Goal: Obtain resource: Obtain resource

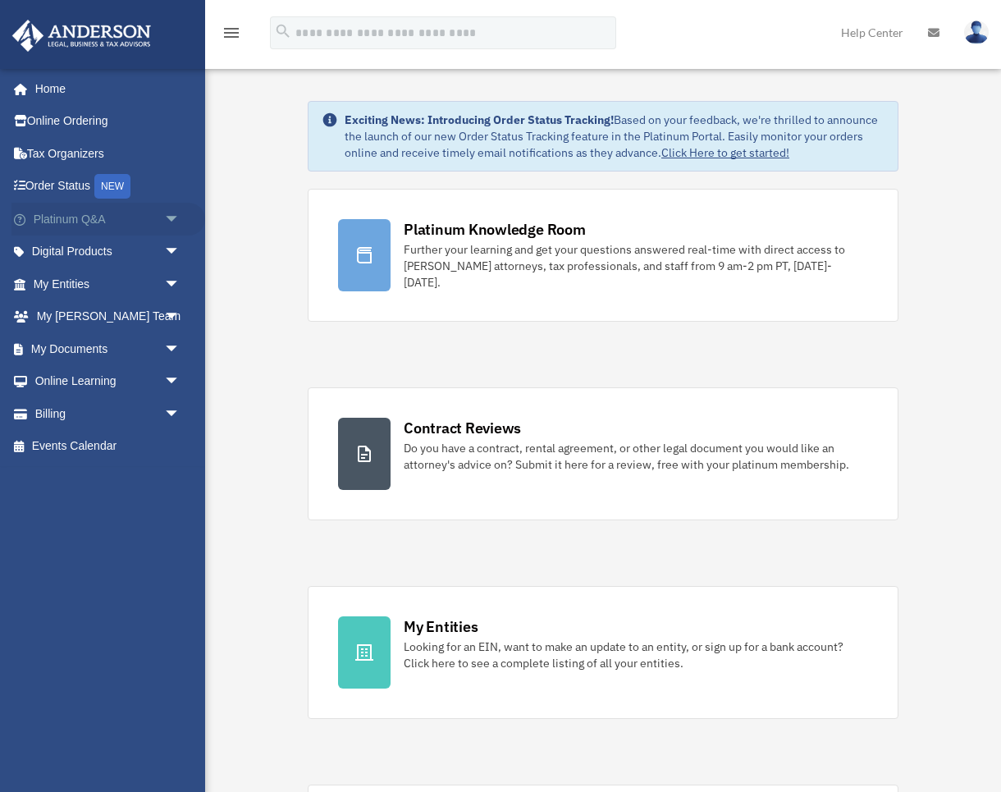
click at [172, 217] on span "arrow_drop_down" at bounding box center [180, 220] width 33 height 34
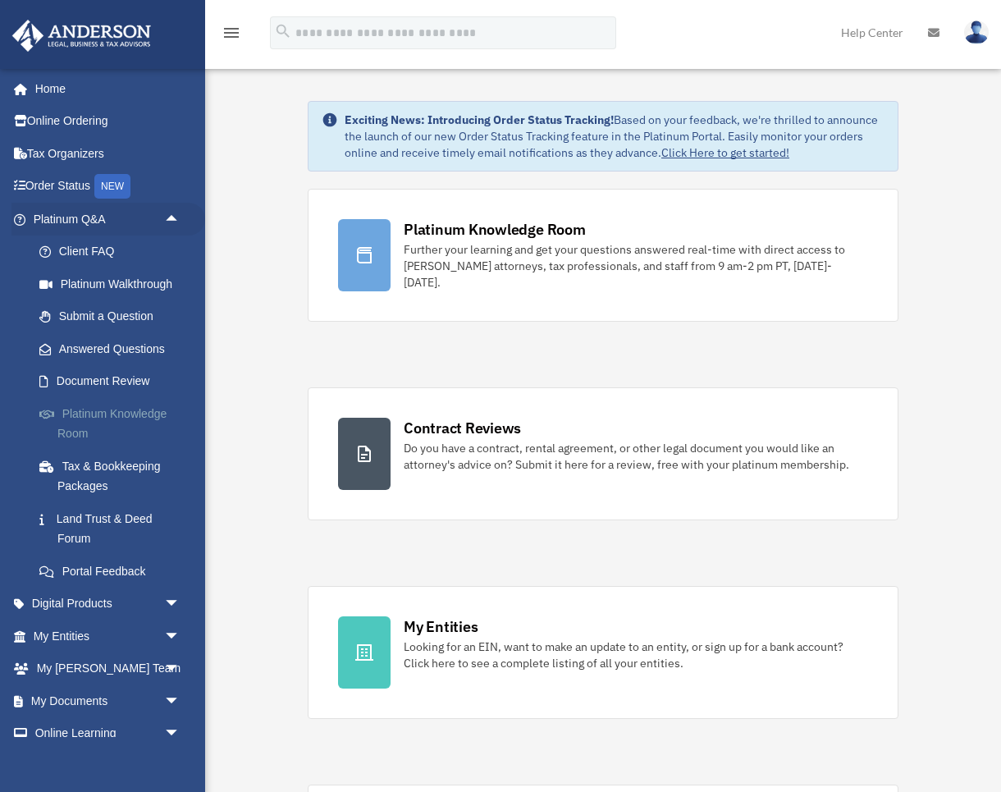
click at [96, 409] on link "Platinum Knowledge Room" at bounding box center [114, 423] width 182 height 52
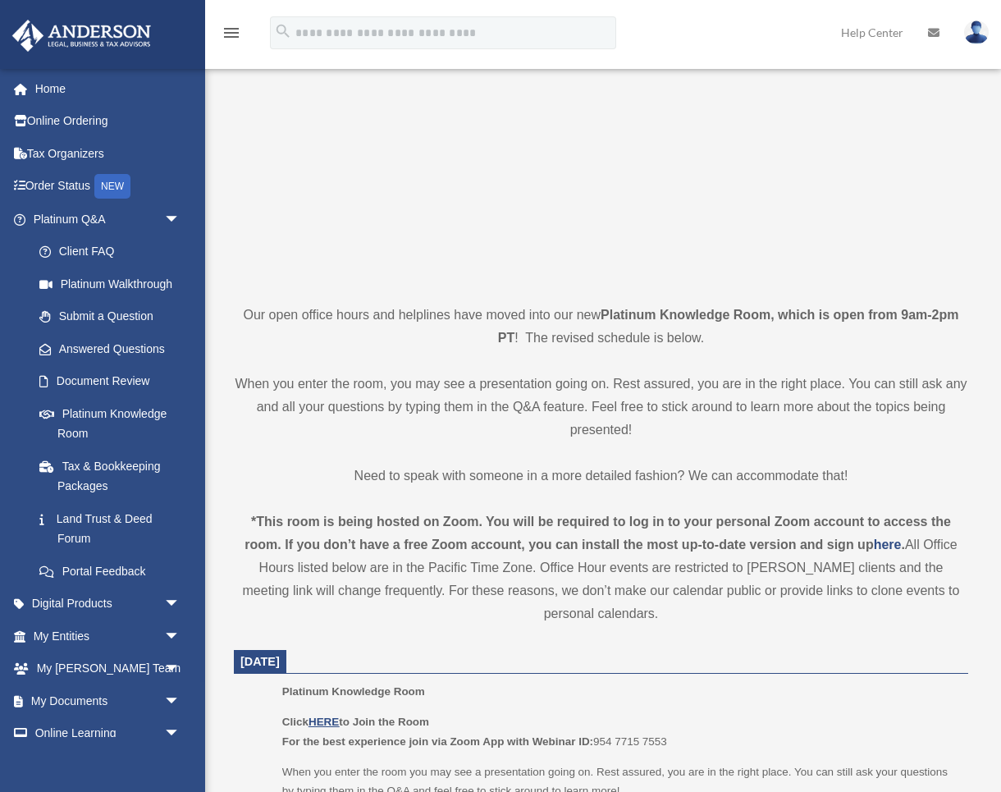
scroll to position [386, 0]
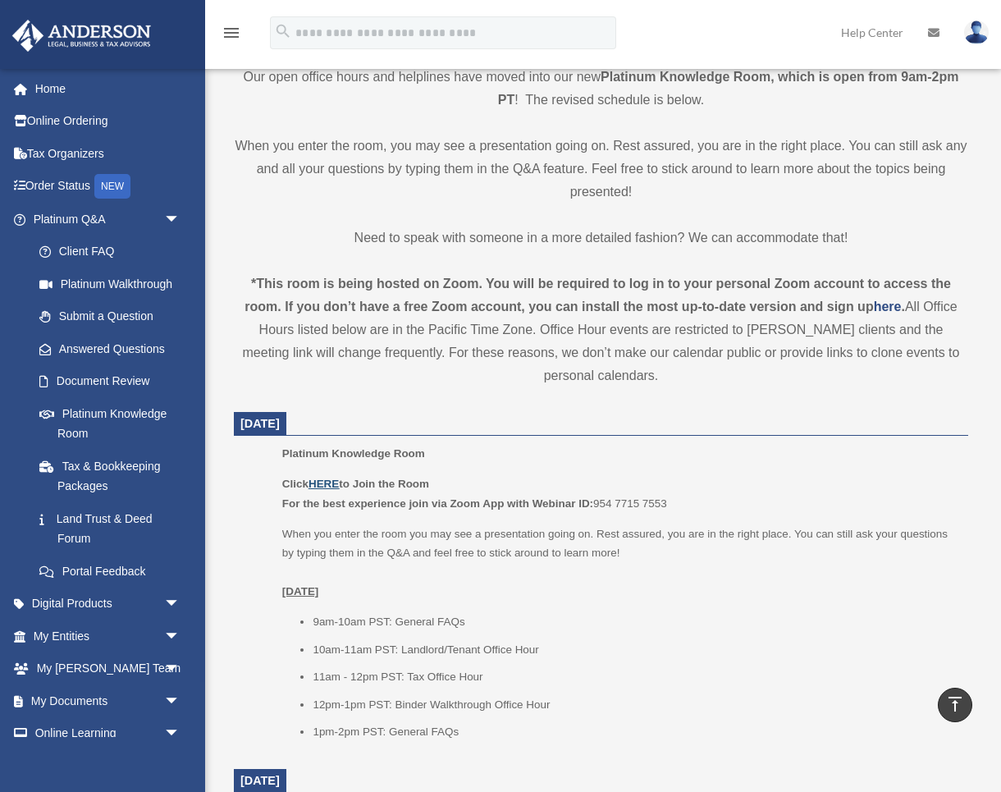
click at [326, 482] on u "HERE" at bounding box center [323, 483] width 30 height 12
click at [170, 628] on span "arrow_drop_down" at bounding box center [180, 636] width 33 height 34
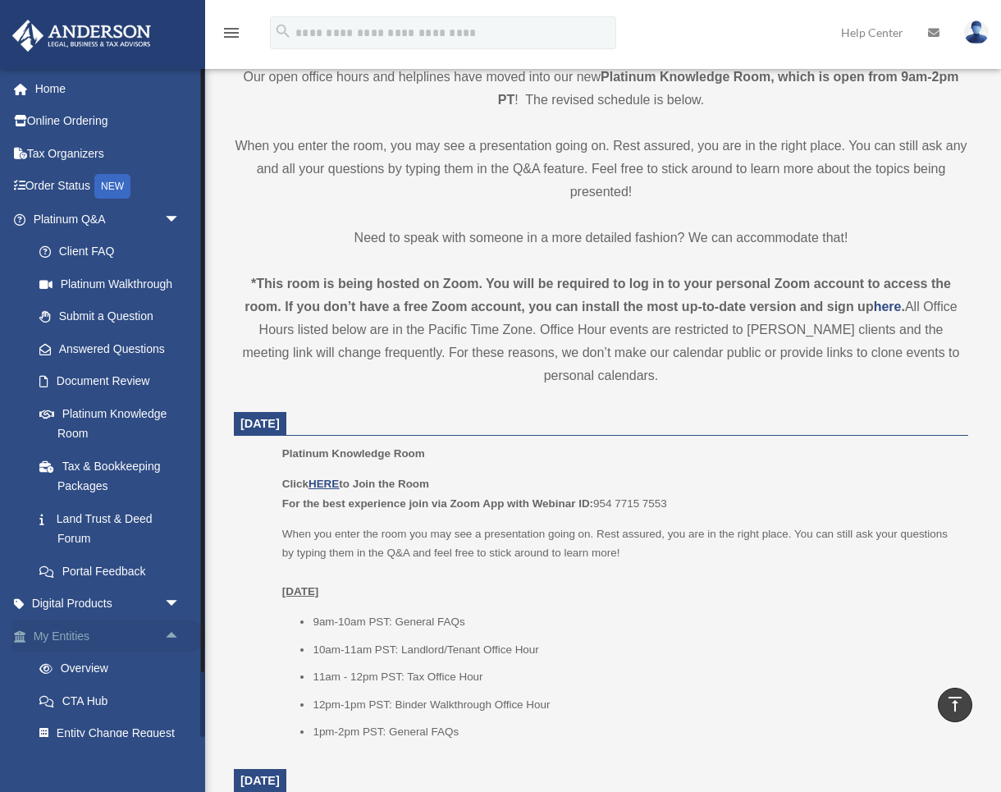
click at [169, 629] on span "arrow_drop_up" at bounding box center [180, 636] width 33 height 34
click at [172, 599] on span "arrow_drop_down" at bounding box center [180, 604] width 33 height 34
click at [170, 217] on span "arrow_drop_down" at bounding box center [180, 220] width 33 height 34
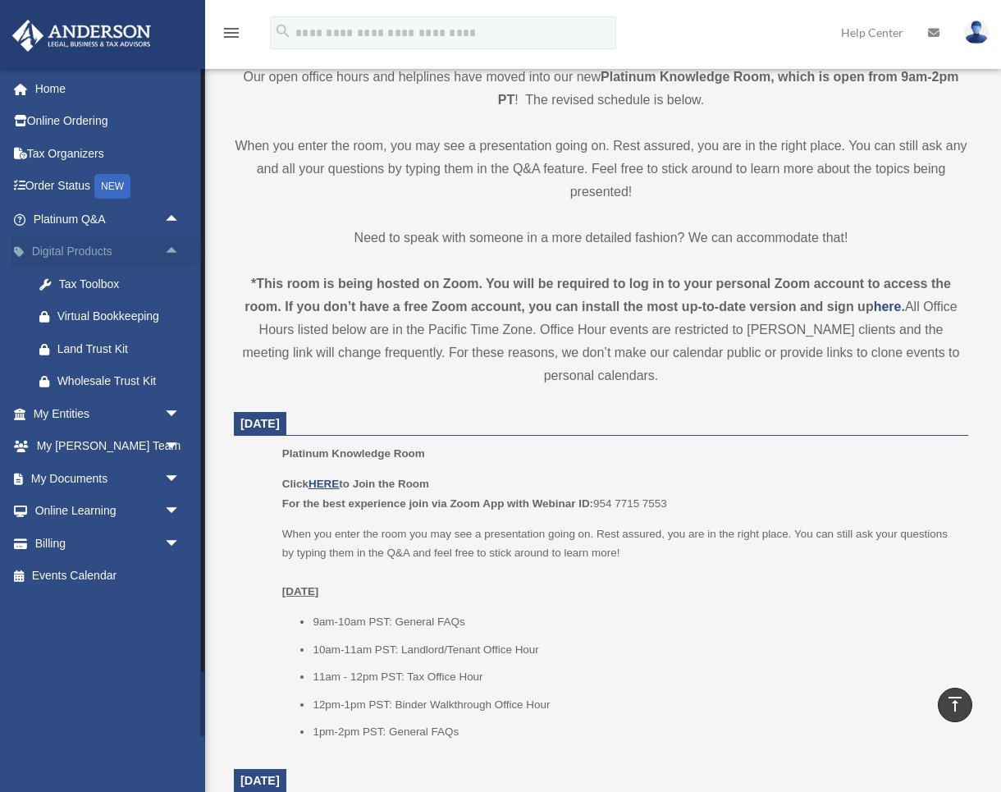
click at [175, 248] on span "arrow_drop_up" at bounding box center [180, 252] width 33 height 34
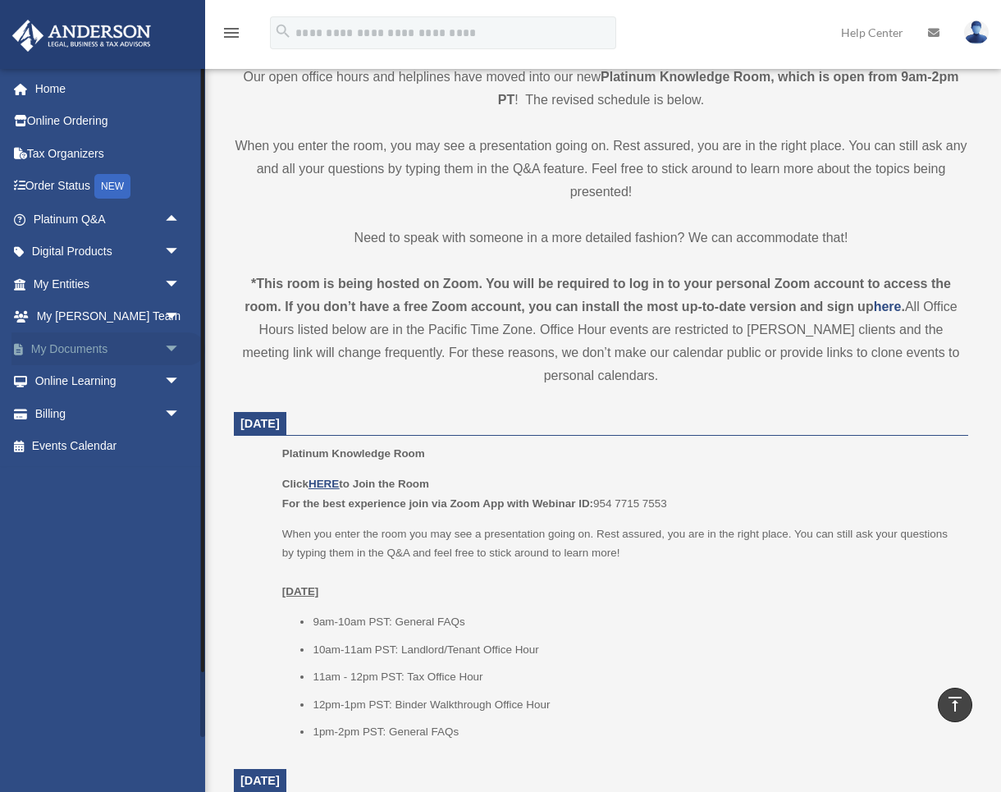
click at [169, 345] on span "arrow_drop_down" at bounding box center [180, 349] width 33 height 34
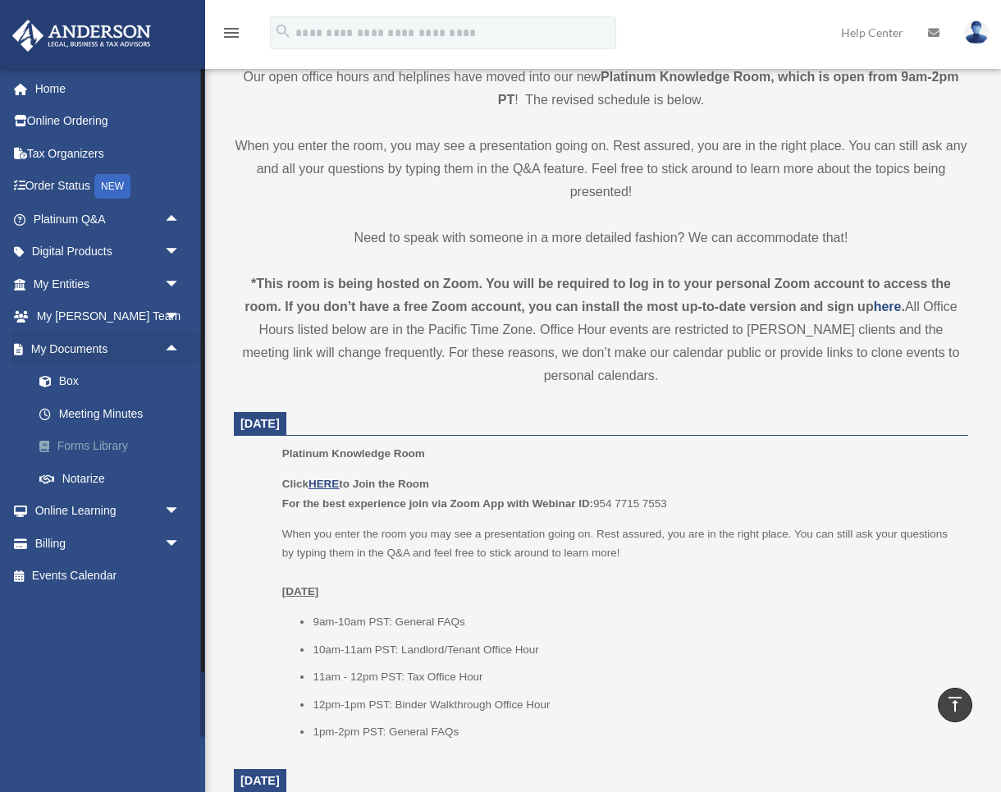
click at [104, 442] on link "Forms Library" at bounding box center [114, 446] width 182 height 33
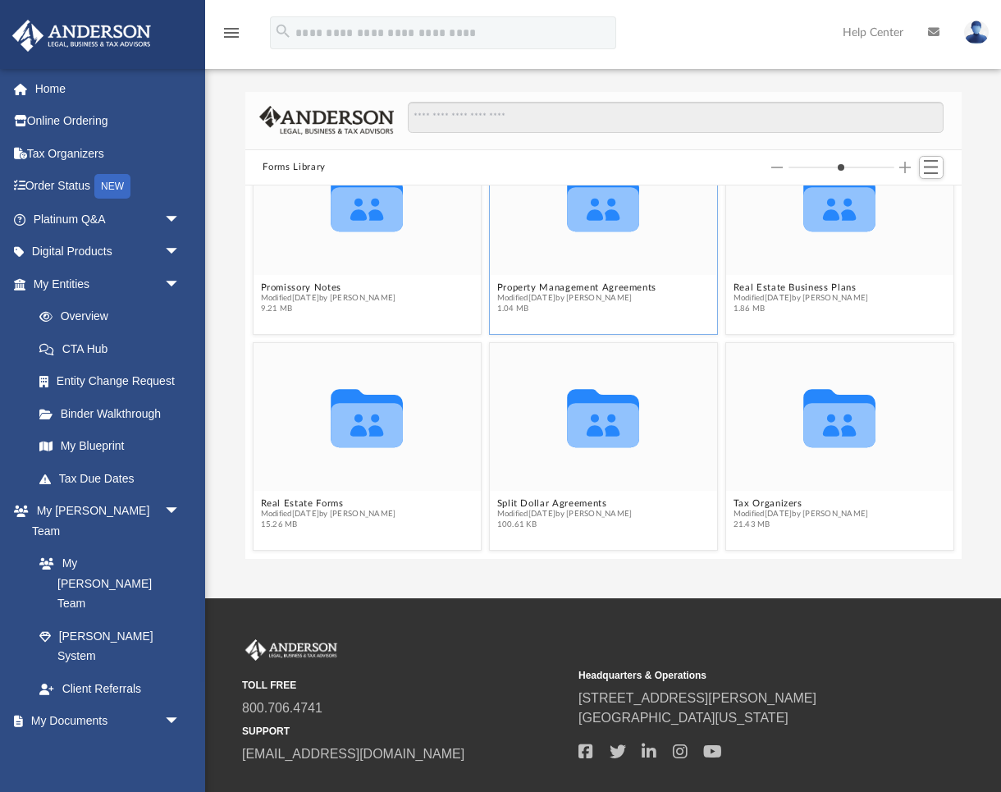
scroll to position [100, 0]
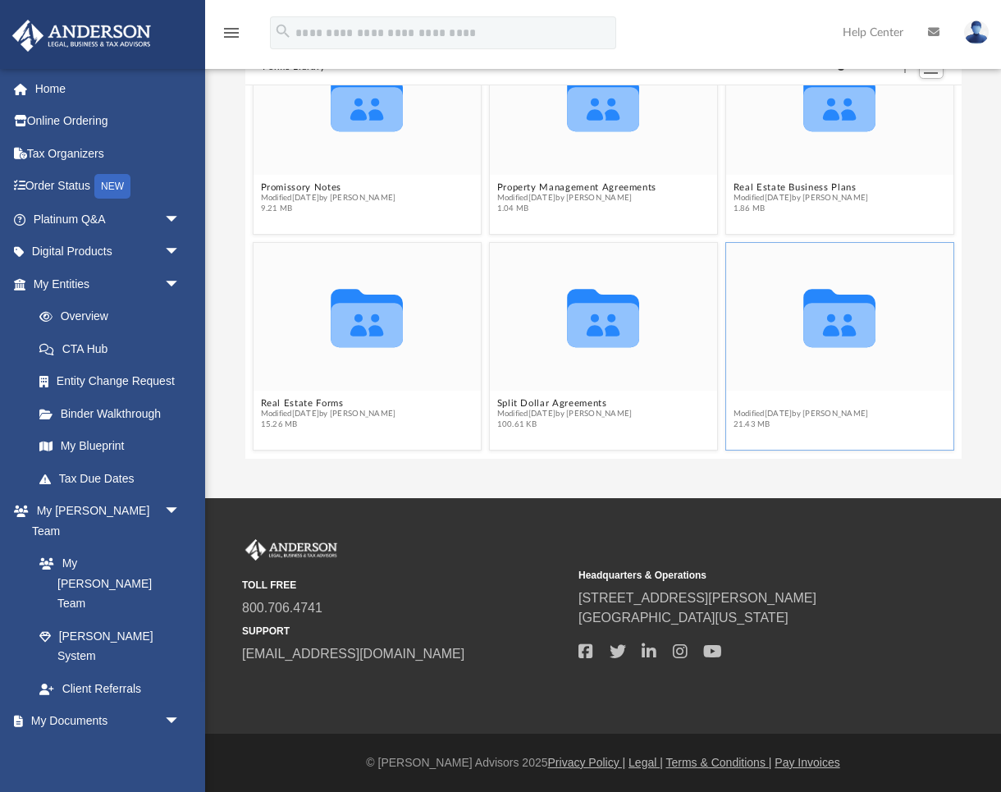
click at [810, 406] on button "Tax Organizers" at bounding box center [799, 403] width 135 height 11
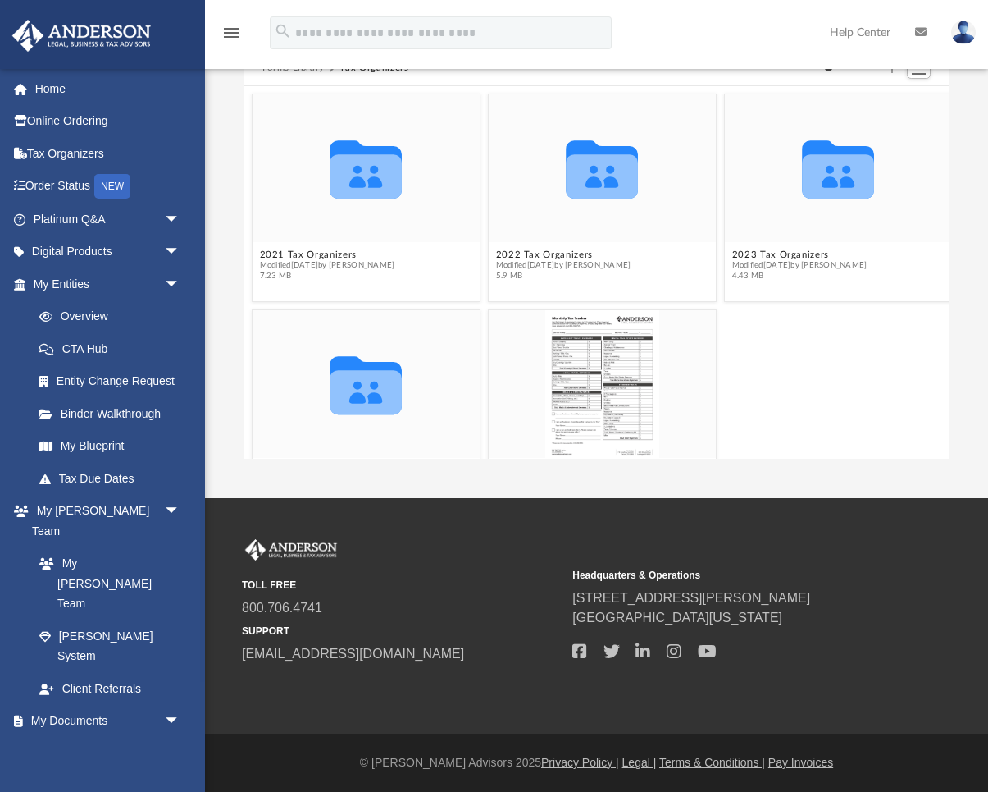
scroll to position [13, 13]
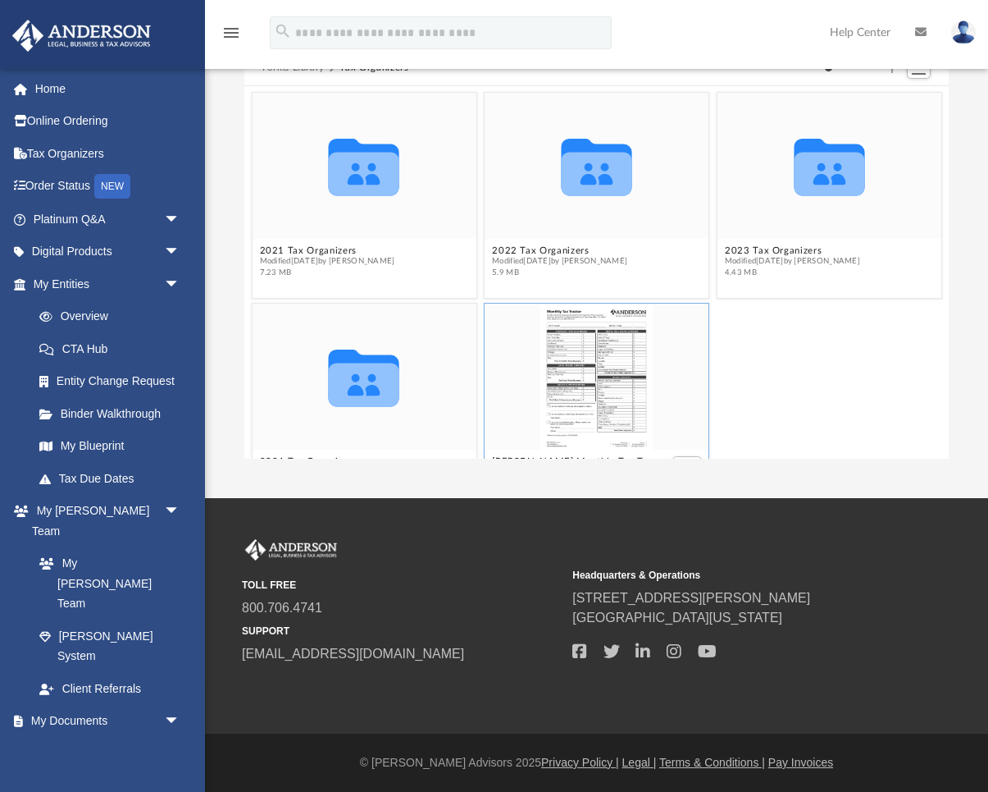
click at [609, 430] on div "grid" at bounding box center [597, 375] width 224 height 145
click at [612, 431] on div "grid" at bounding box center [597, 375] width 224 height 145
click at [531, 363] on div "grid" at bounding box center [597, 375] width 224 height 145
click at [530, 363] on div "grid" at bounding box center [597, 375] width 224 height 145
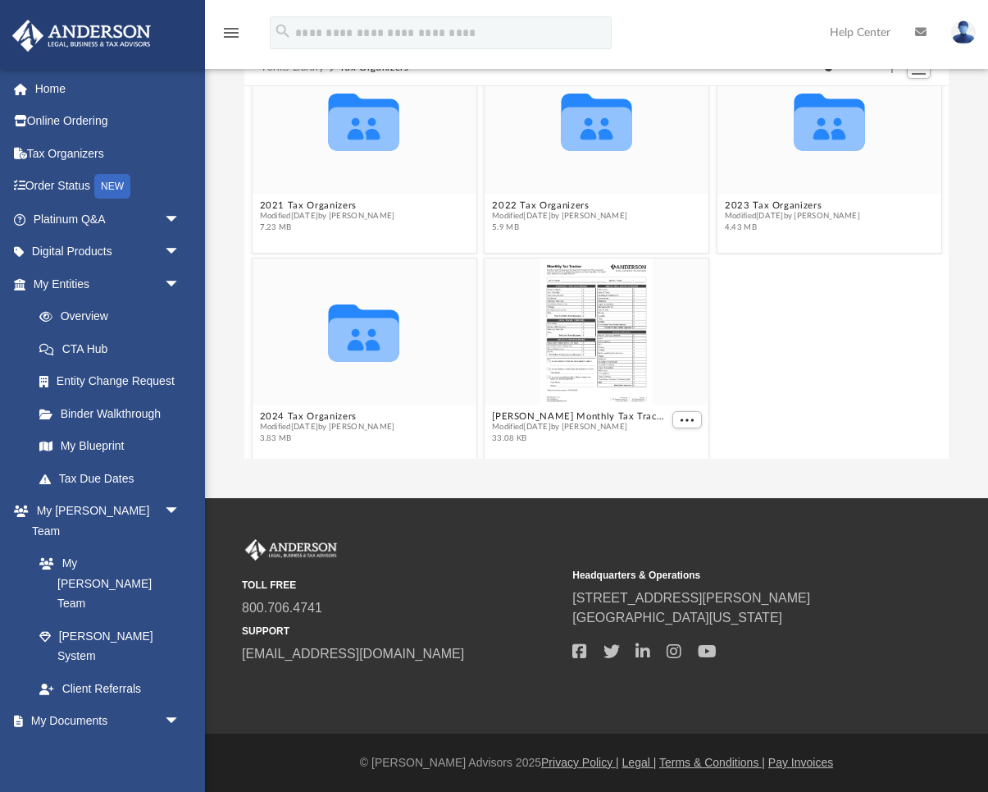
scroll to position [57, 0]
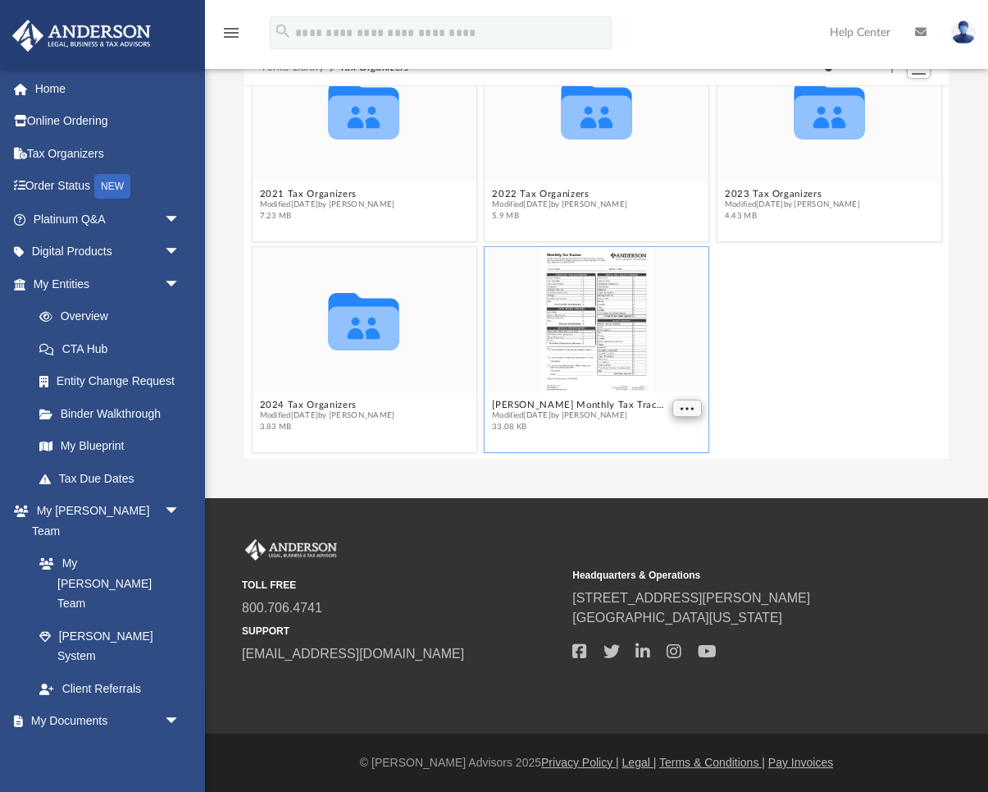
click at [682, 408] on span "More options" at bounding box center [687, 408] width 13 height 8
click at [661, 354] on li "Preview" at bounding box center [660, 350] width 48 height 17
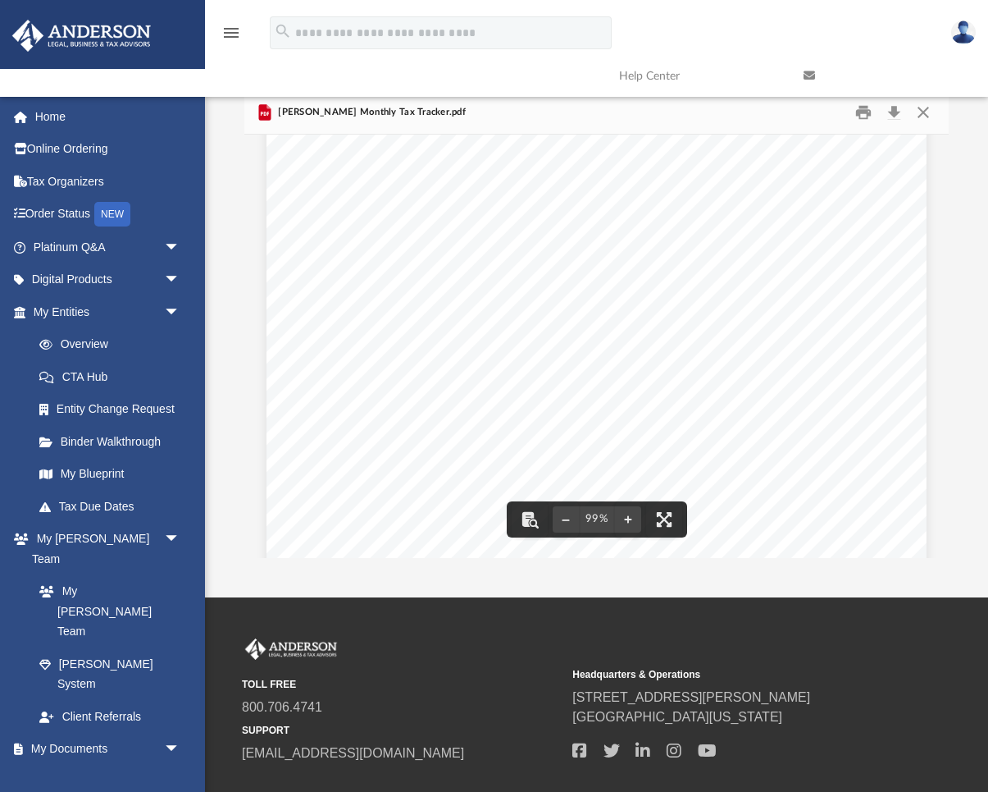
scroll to position [0, 0]
click at [924, 111] on button "Close" at bounding box center [924, 112] width 30 height 25
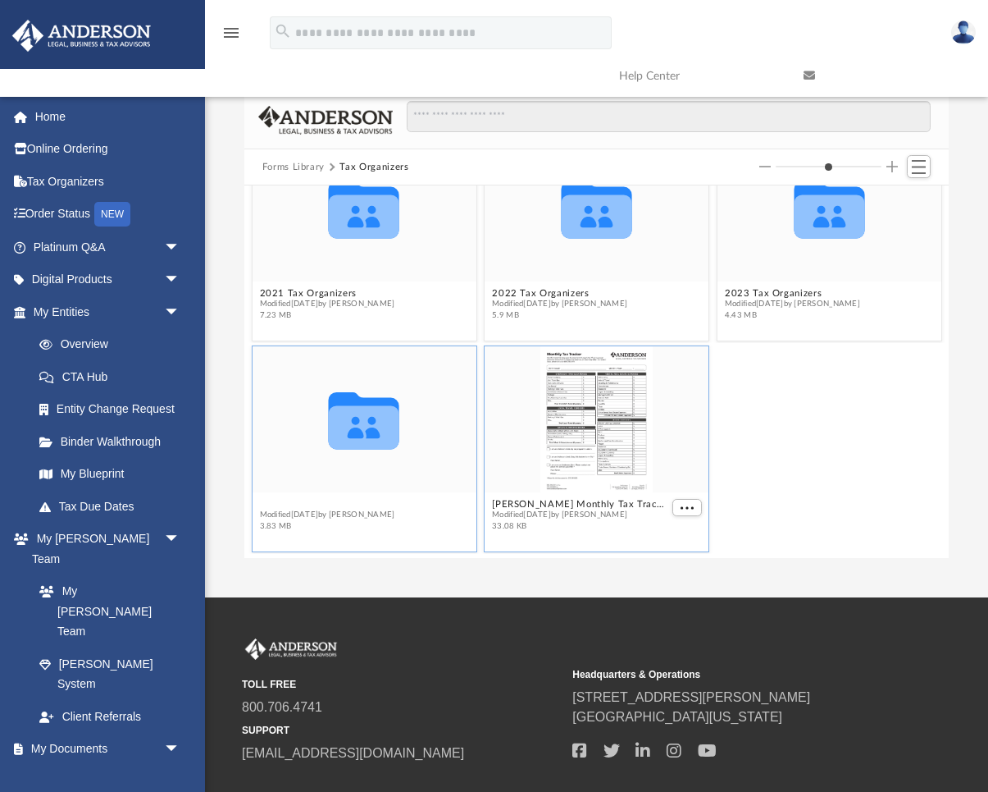
click at [331, 500] on button "2024 Tax Organizers" at bounding box center [326, 504] width 135 height 11
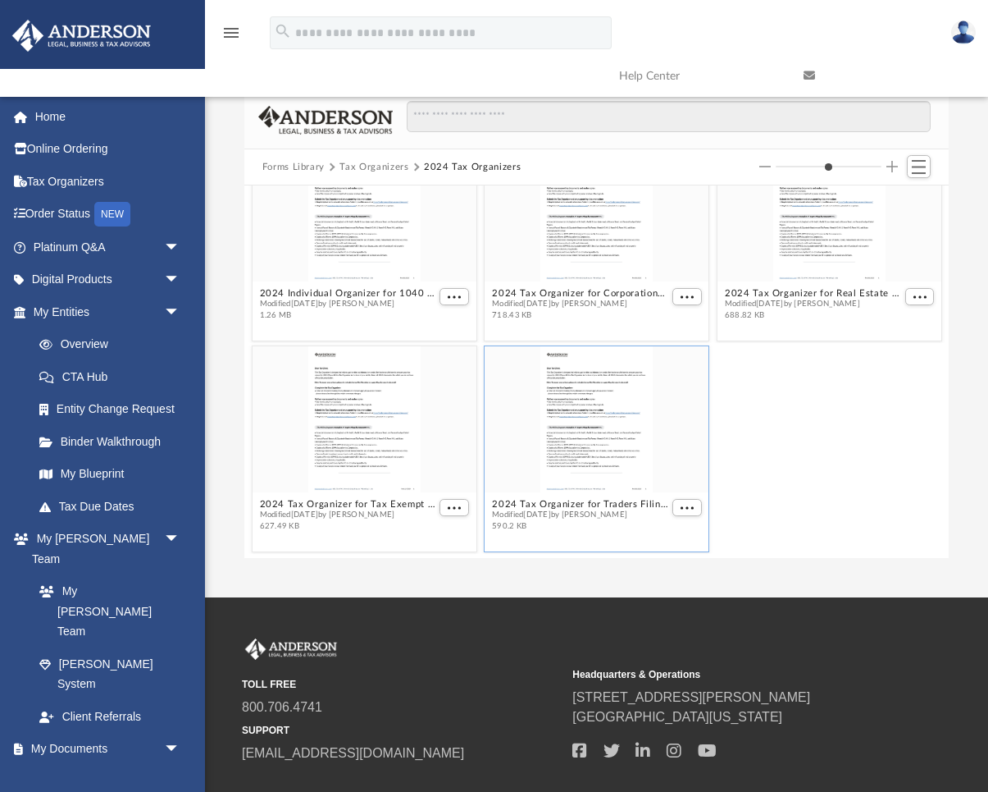
scroll to position [88, 0]
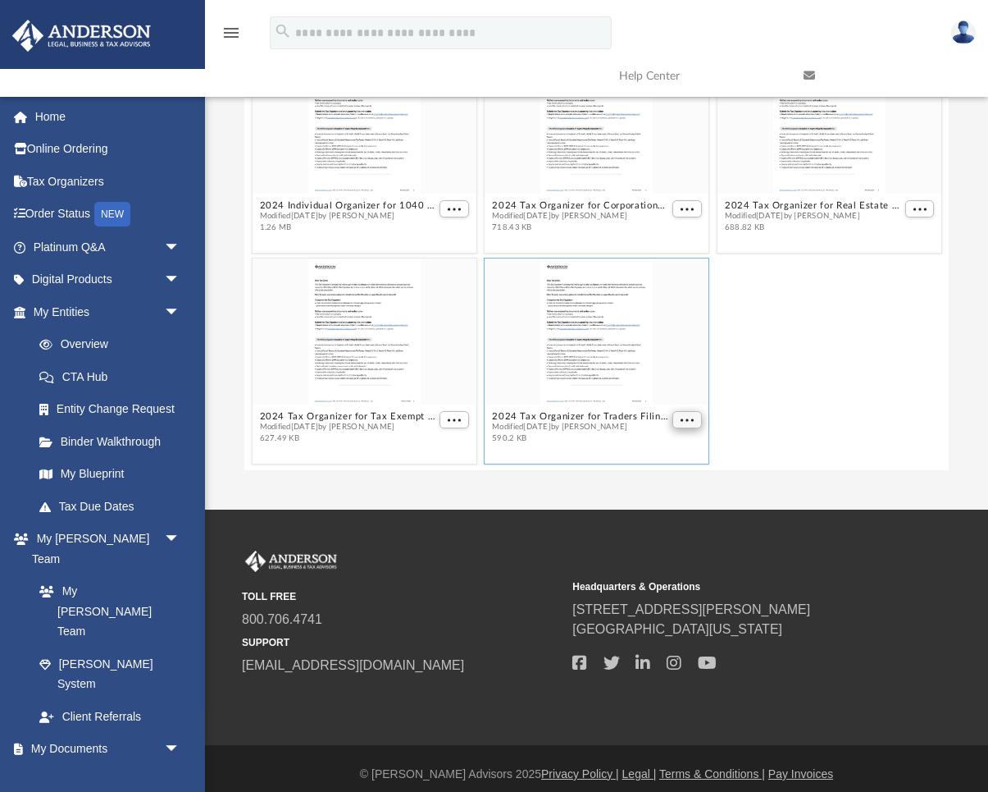
click at [681, 418] on span "More options" at bounding box center [687, 419] width 13 height 8
click at [662, 364] on li "Preview" at bounding box center [660, 362] width 48 height 17
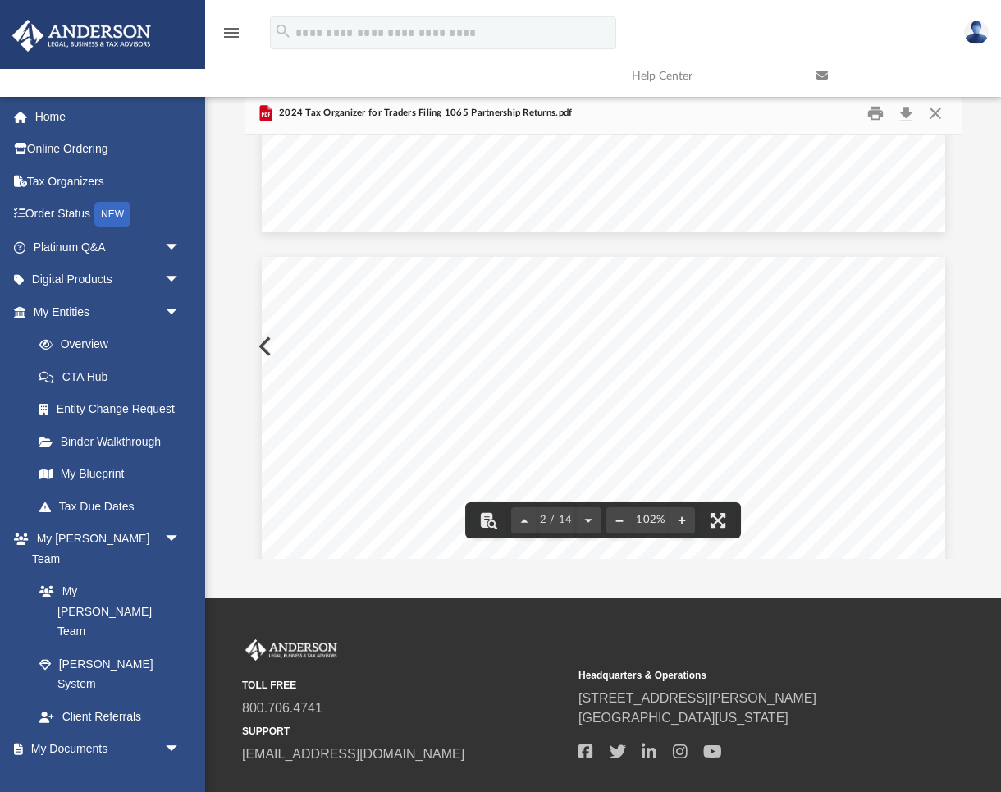
scroll to position [0, 0]
click at [933, 114] on button "Close" at bounding box center [935, 112] width 30 height 25
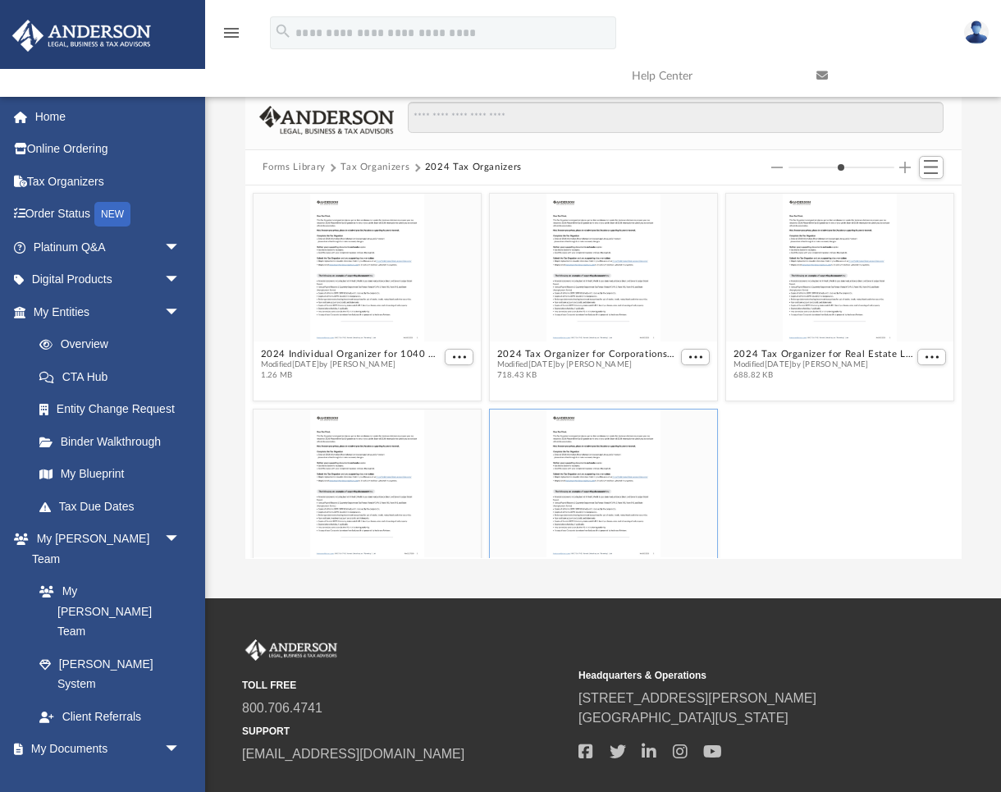
click at [288, 169] on button "Forms Library" at bounding box center [293, 167] width 62 height 15
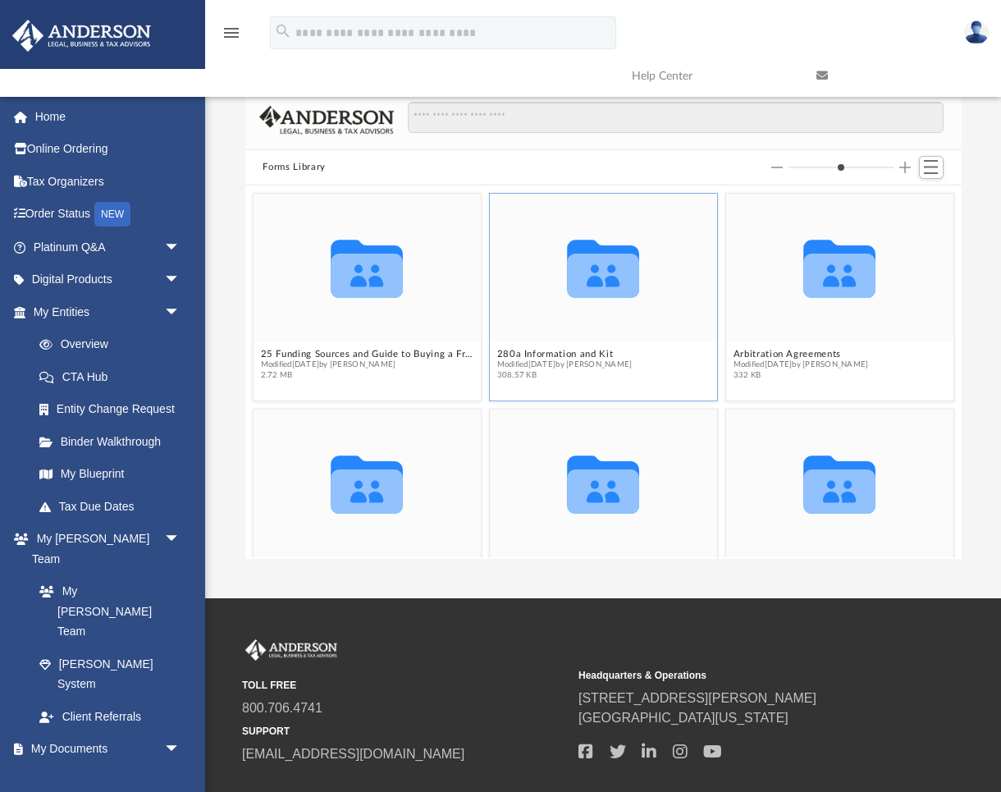
click at [573, 359] on span "Modified Wed Nov 13 2024 by Mary Acree" at bounding box center [563, 364] width 135 height 11
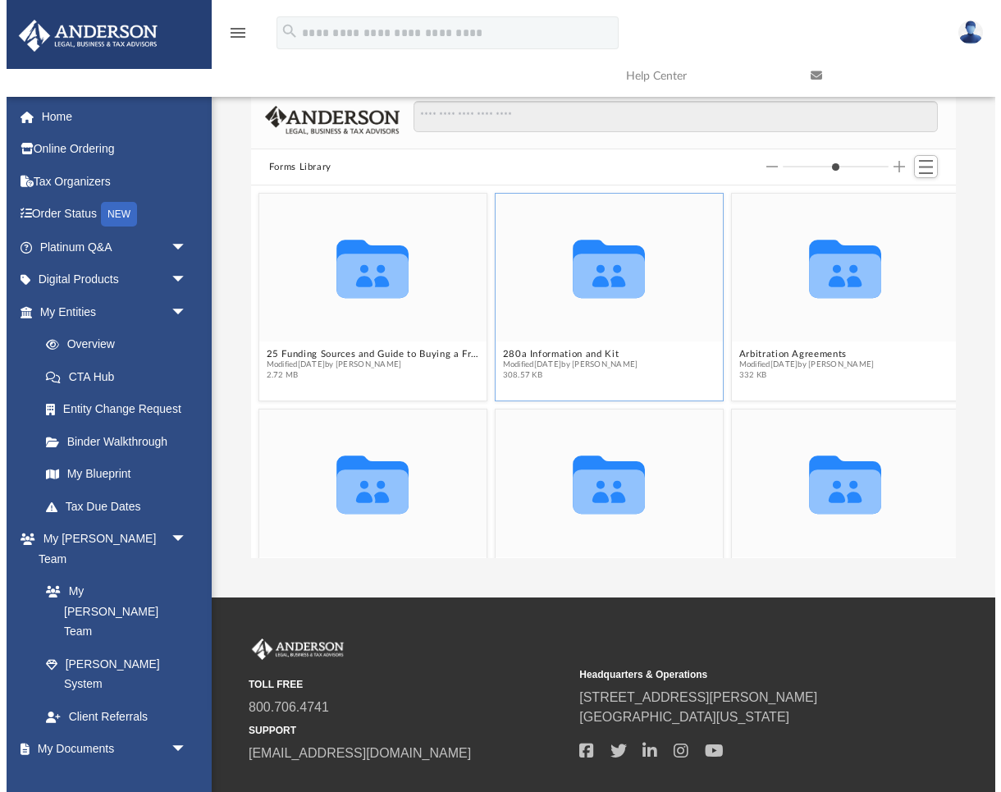
scroll to position [13, 13]
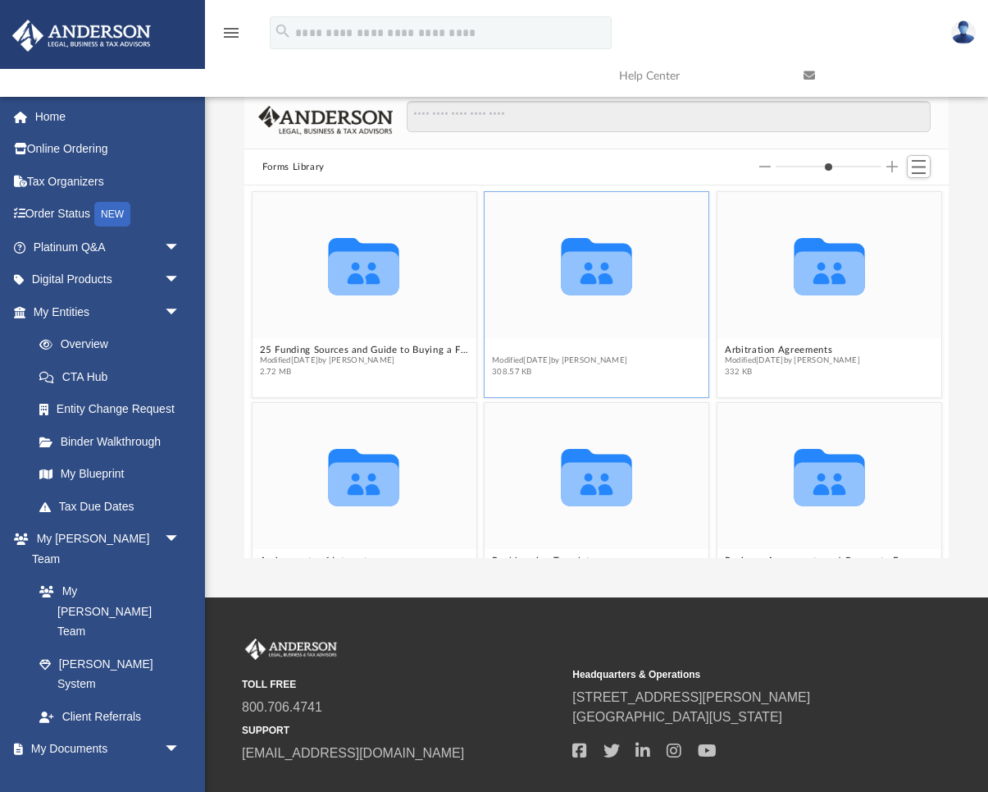
click at [595, 350] on button "280a Information and Kit" at bounding box center [559, 350] width 135 height 11
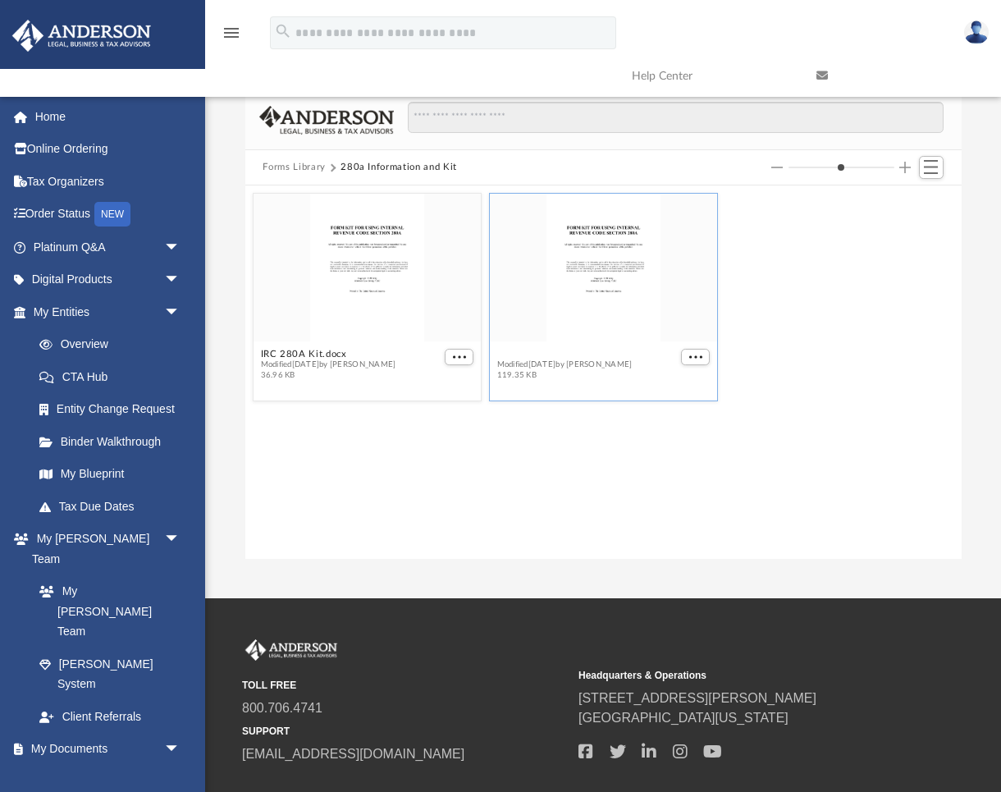
scroll to position [373, 716]
click at [288, 167] on button "Forms Library" at bounding box center [293, 167] width 62 height 15
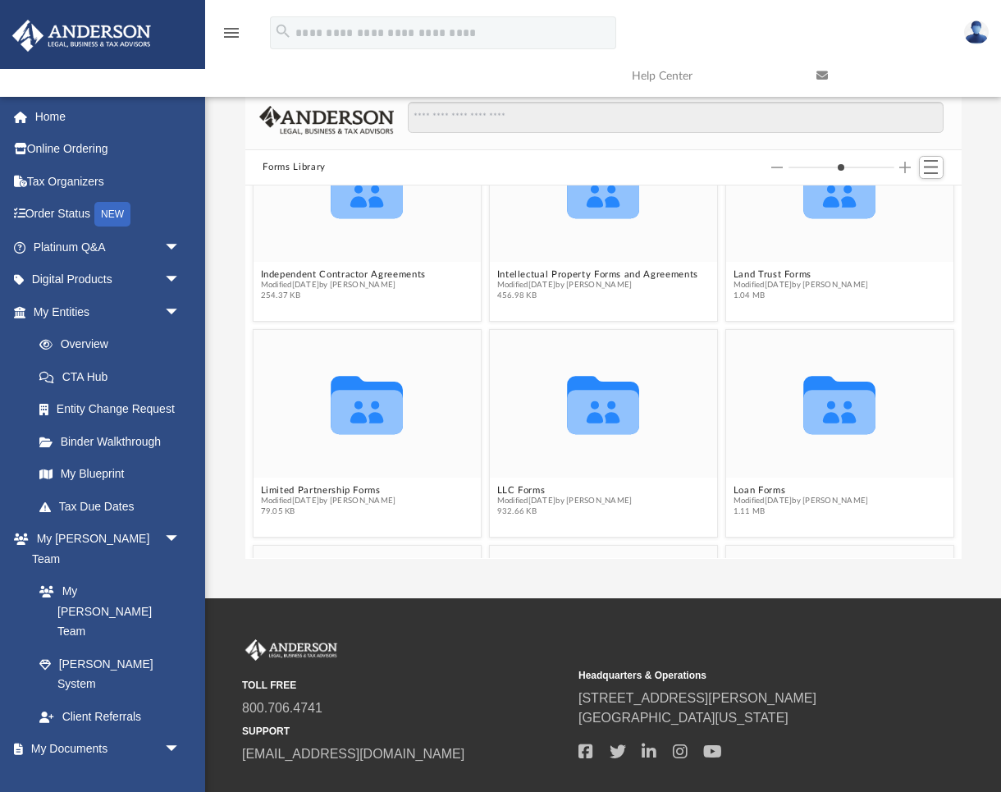
scroll to position [1203, 0]
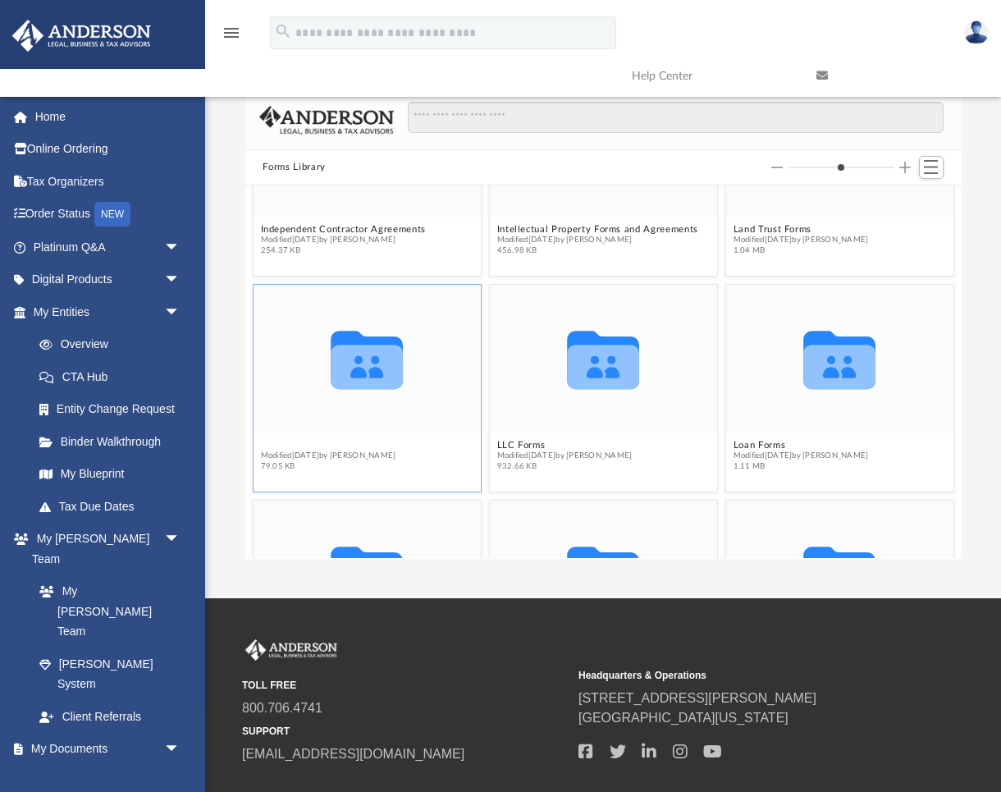
click at [351, 446] on button "Limited Partnership Forms" at bounding box center [327, 445] width 135 height 11
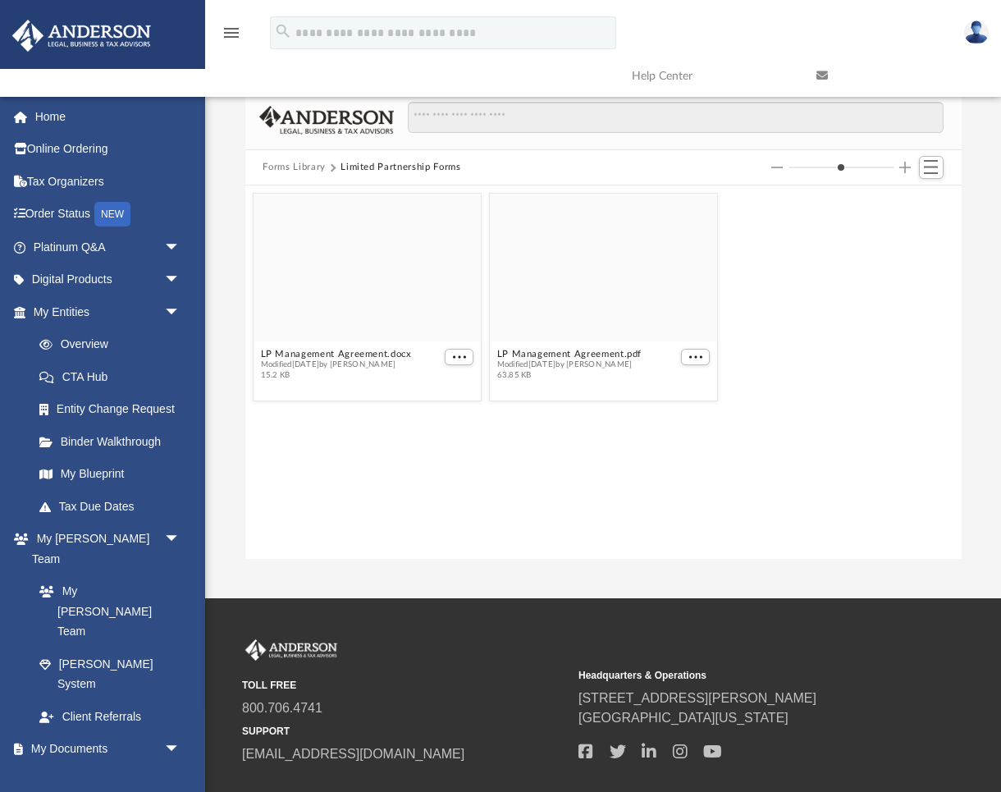
scroll to position [0, 0]
click at [294, 167] on button "Forms Library" at bounding box center [293, 167] width 62 height 15
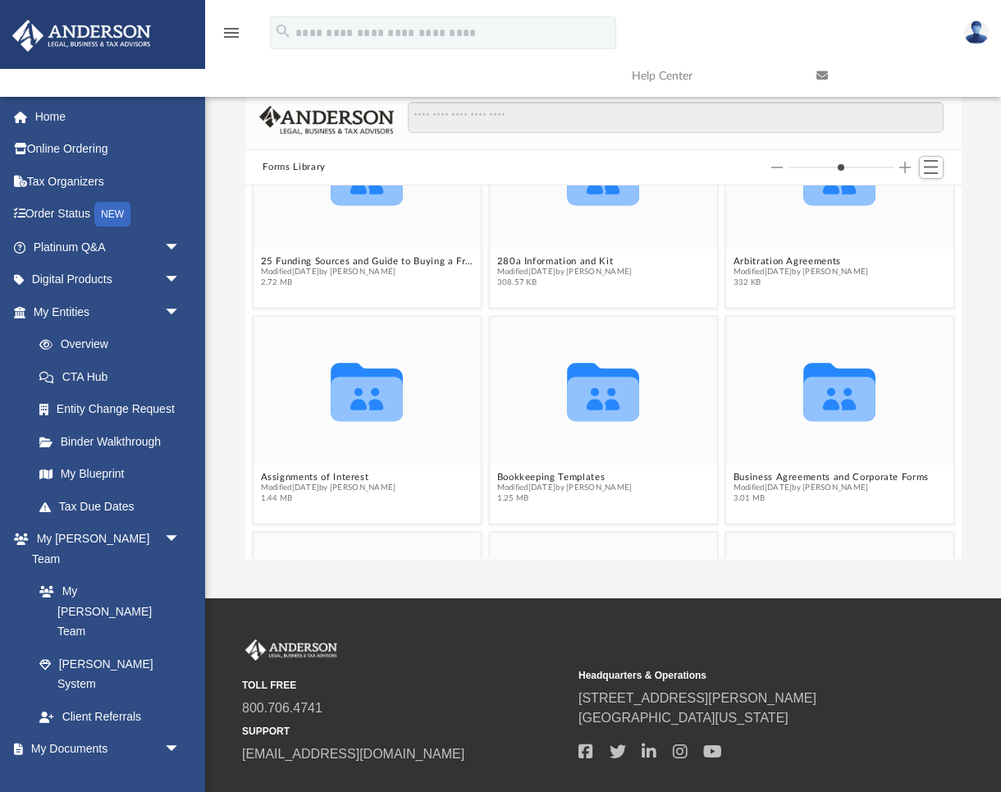
scroll to position [222, 0]
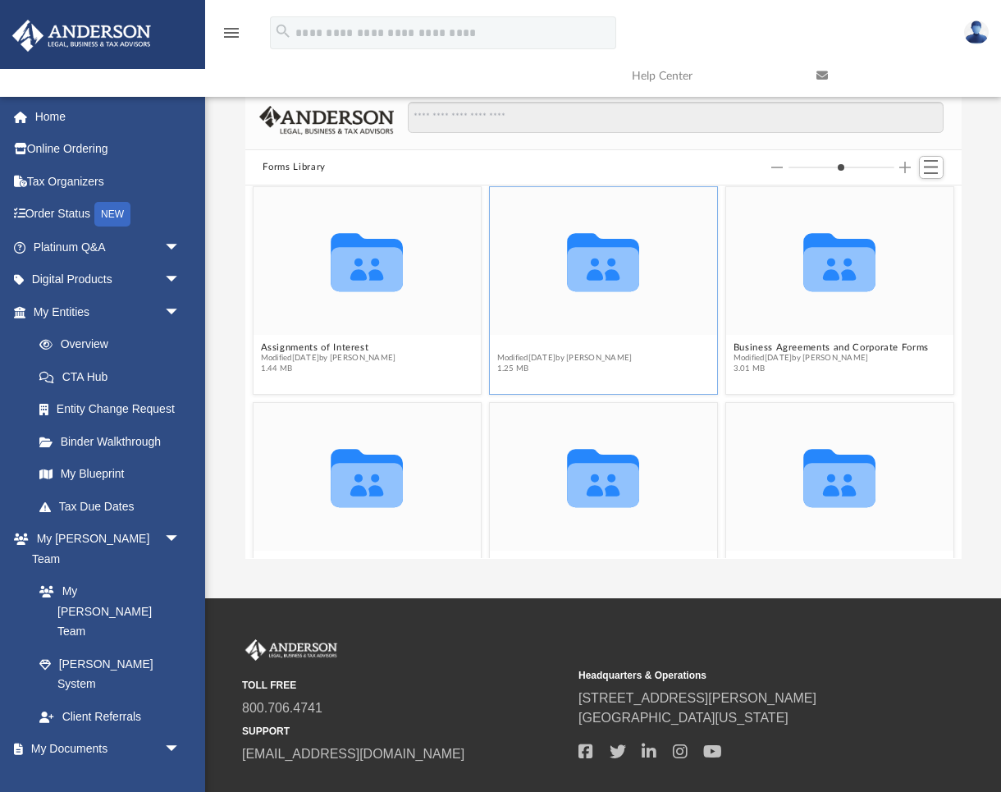
click at [575, 350] on button "Bookkeeping Templates" at bounding box center [563, 347] width 135 height 11
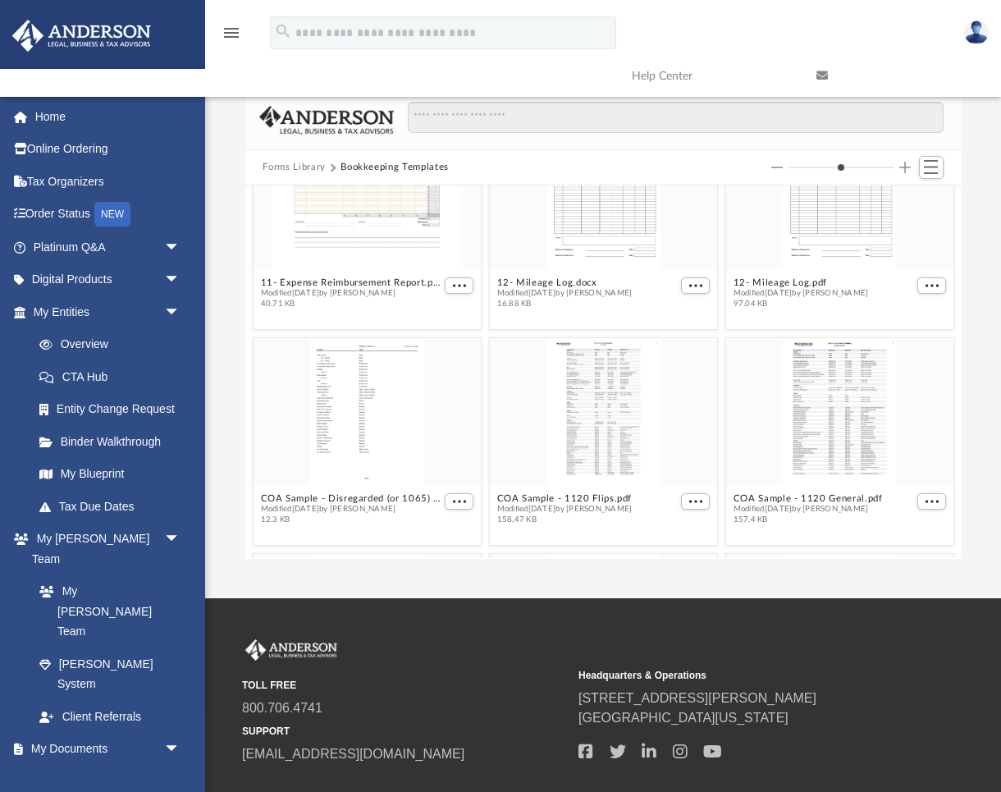
scroll to position [254, 0]
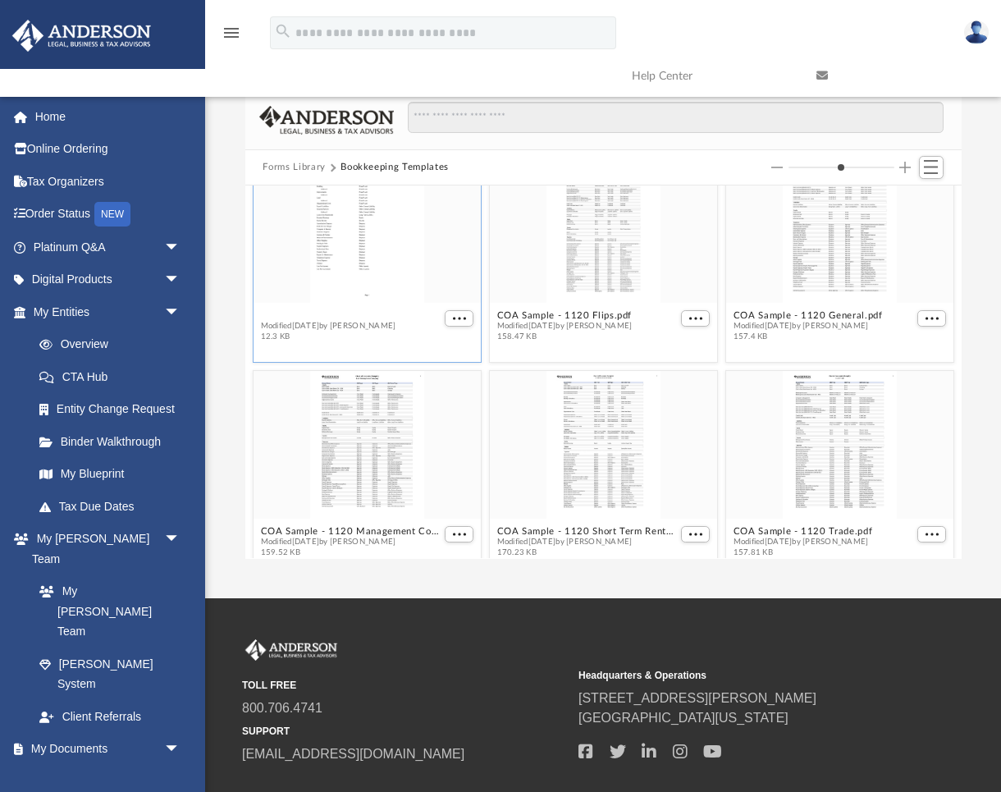
click at [331, 320] on button "COA Sample - Disregarded (or 1065) Rental Entity.pdf" at bounding box center [350, 315] width 180 height 11
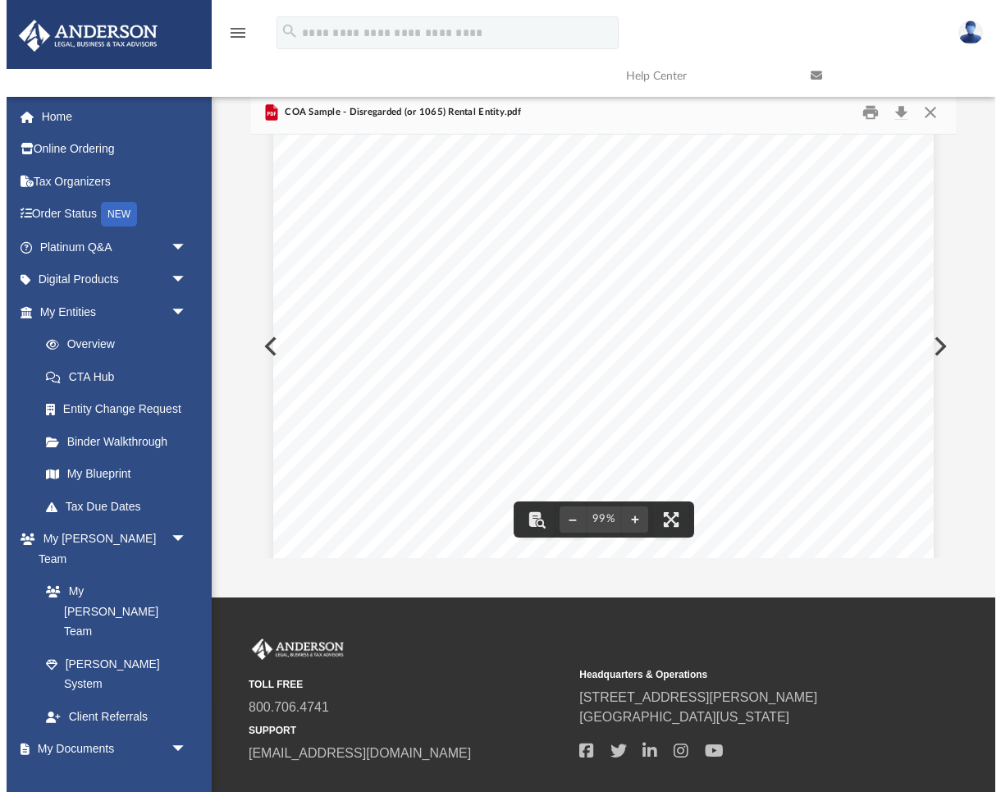
scroll to position [0, 0]
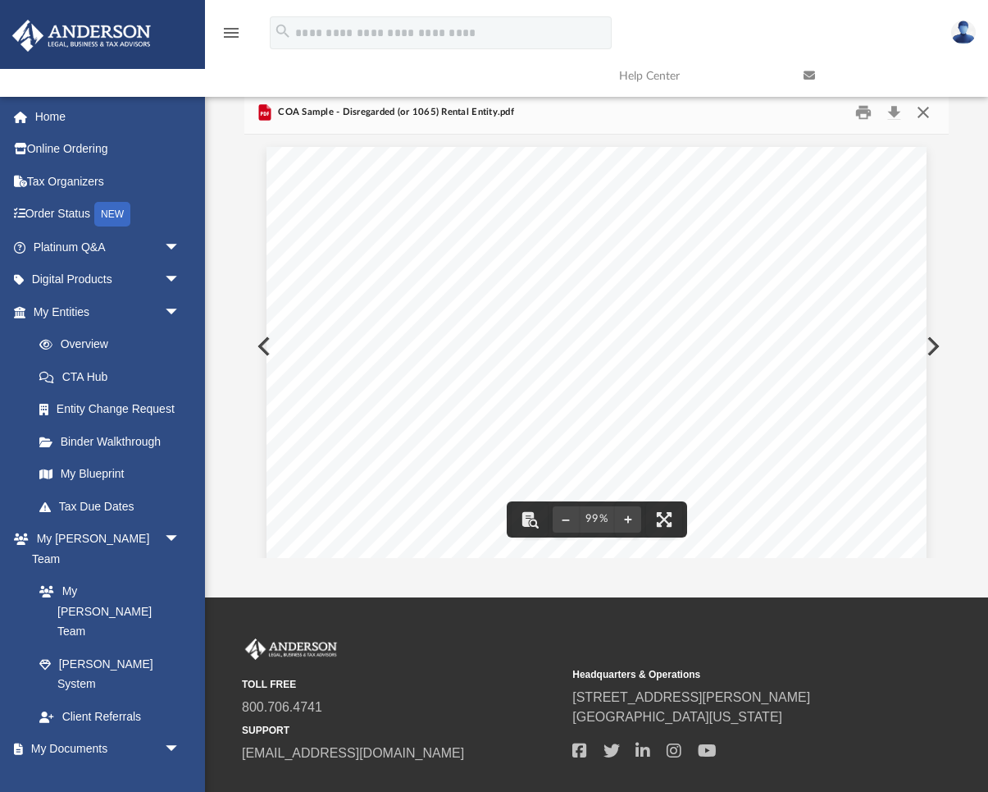
click at [925, 112] on button "Close" at bounding box center [924, 112] width 30 height 25
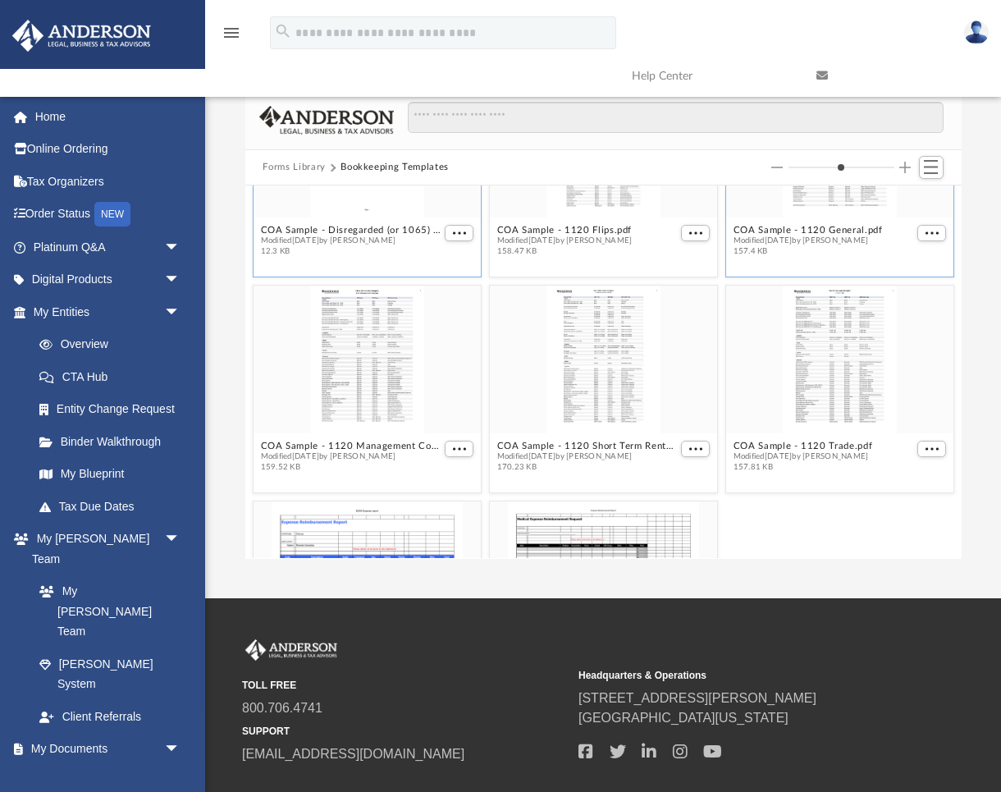
scroll to position [340, 0]
click at [823, 445] on button "COA Sample - 1120 Trade.pdf" at bounding box center [801, 445] width 139 height 11
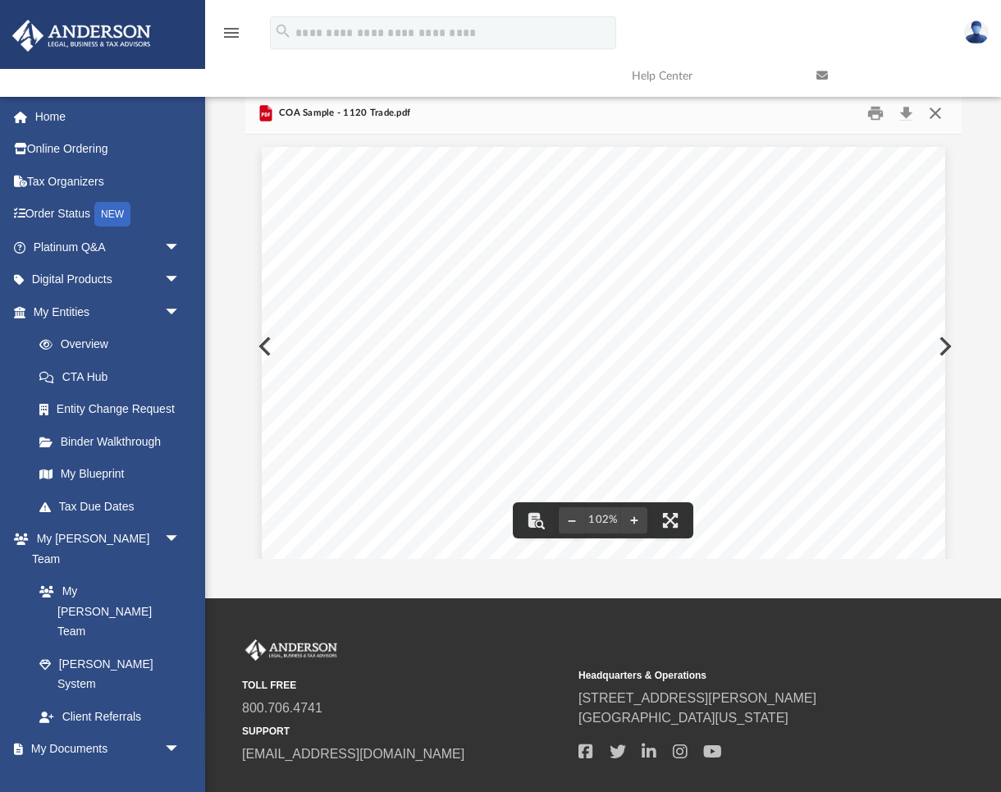
click at [936, 112] on button "Close" at bounding box center [935, 112] width 30 height 25
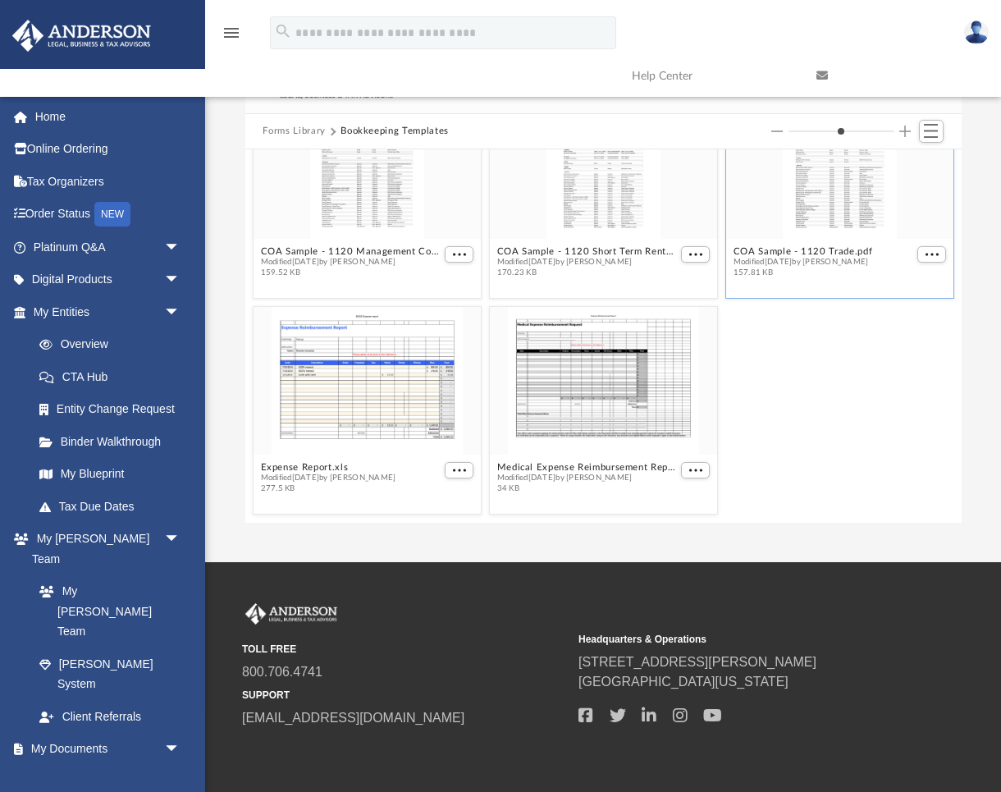
scroll to position [100, 0]
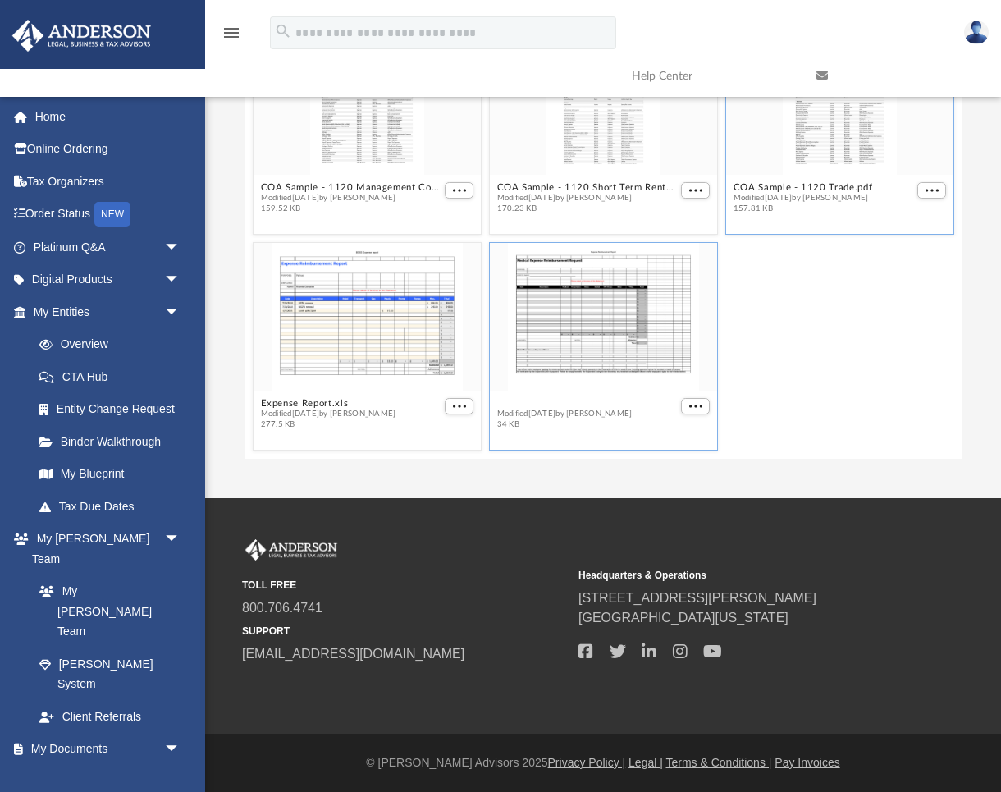
click at [600, 407] on button "Medical Expense Reimbursement Report.xls" at bounding box center [586, 403] width 180 height 11
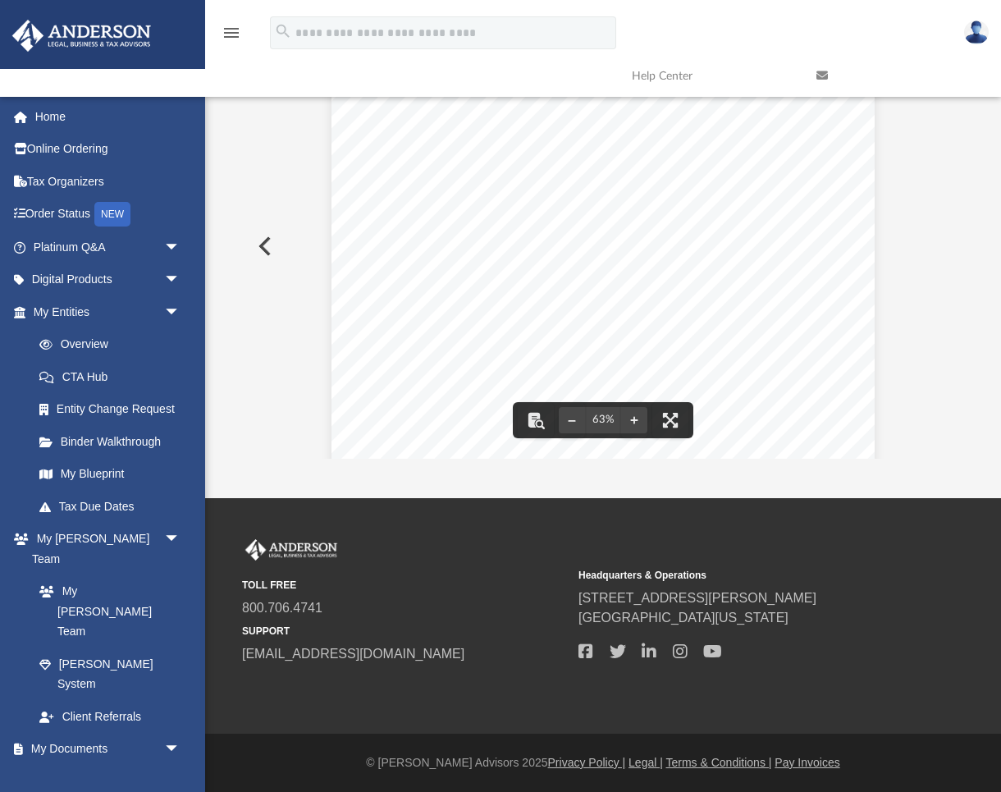
scroll to position [0, 0]
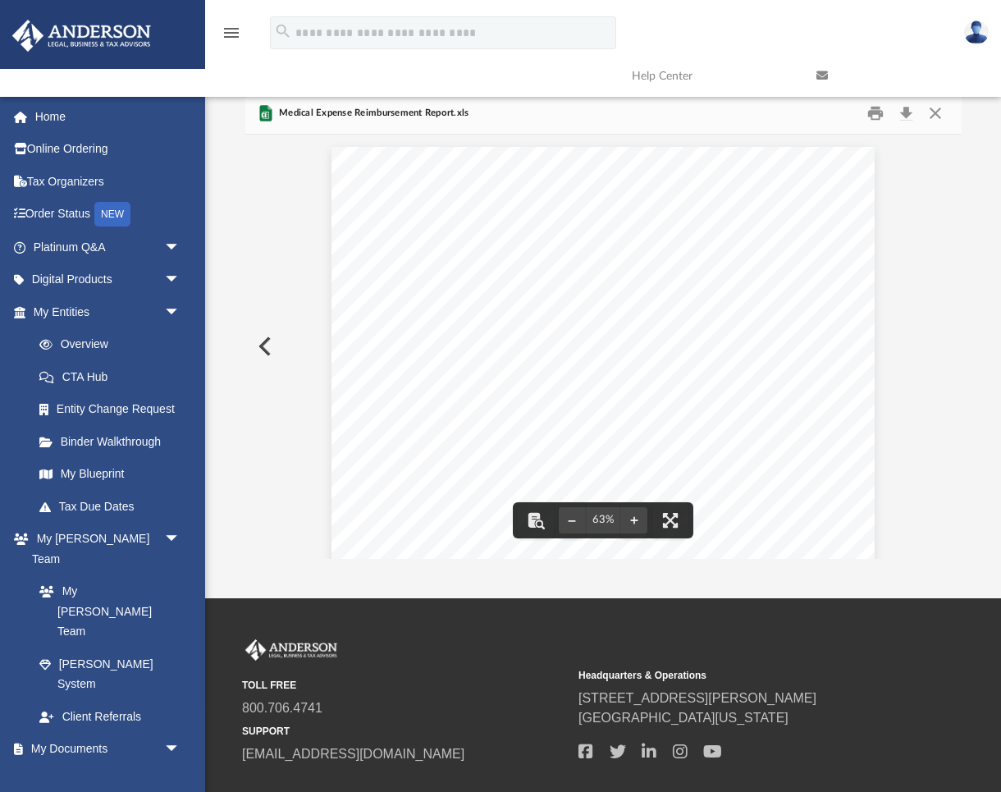
click at [931, 113] on button "Close" at bounding box center [935, 112] width 30 height 25
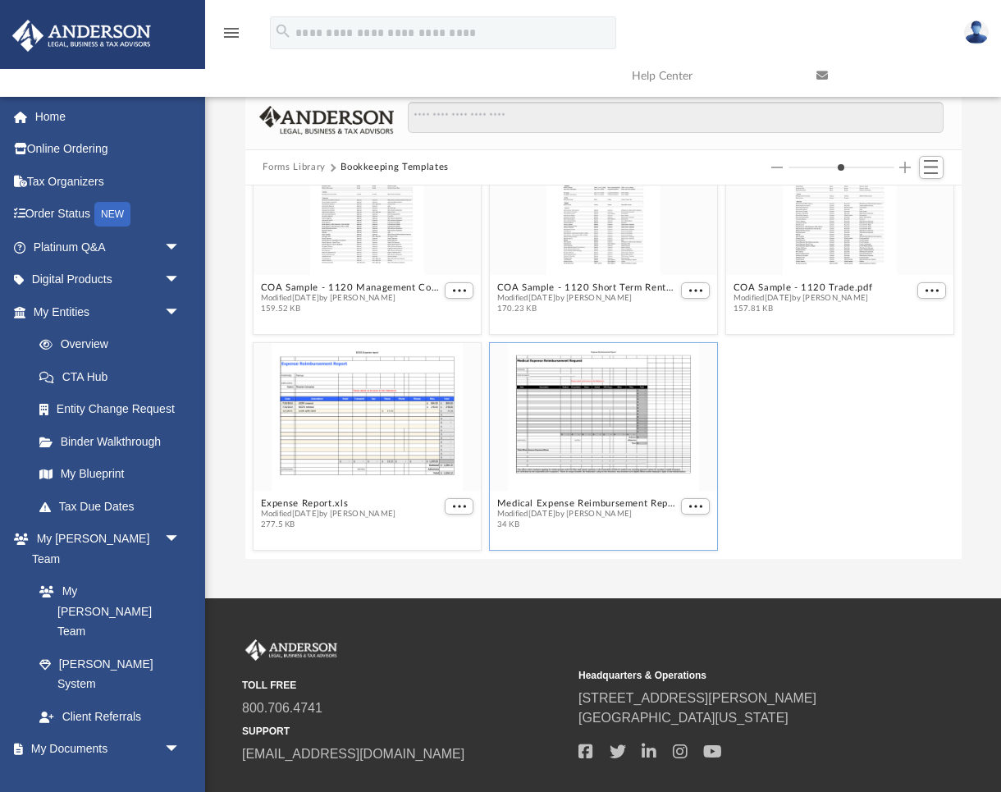
click at [289, 167] on button "Forms Library" at bounding box center [293, 167] width 62 height 15
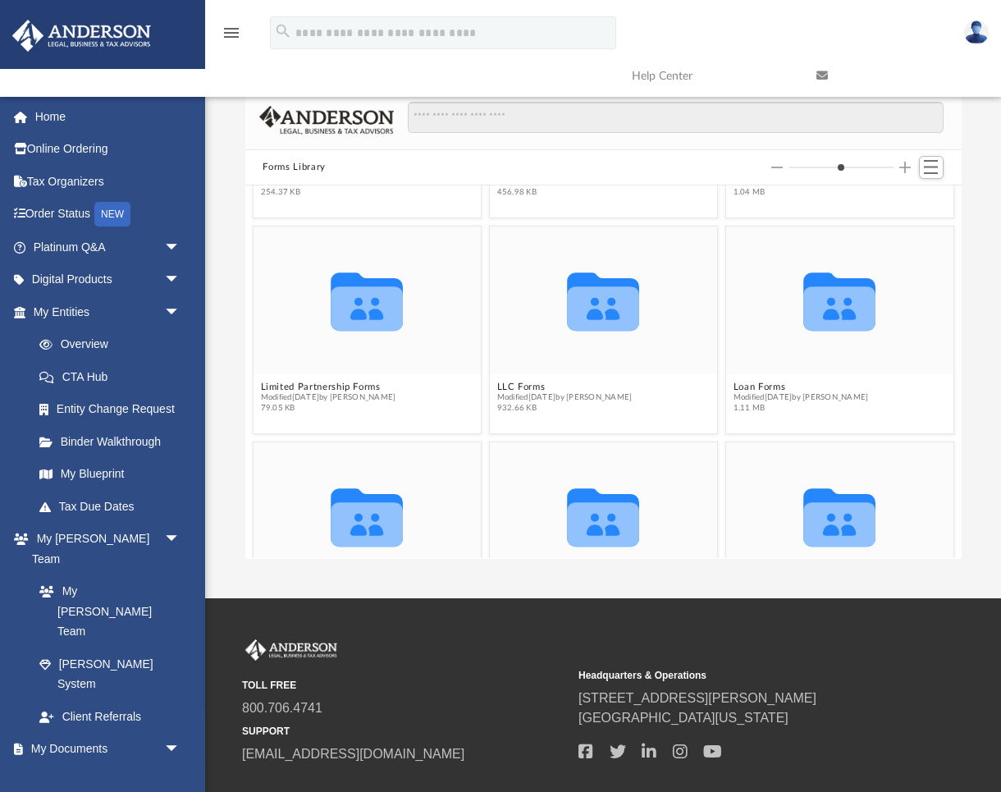
scroll to position [1262, 0]
click at [556, 388] on button "LLC Forms" at bounding box center [563, 386] width 135 height 11
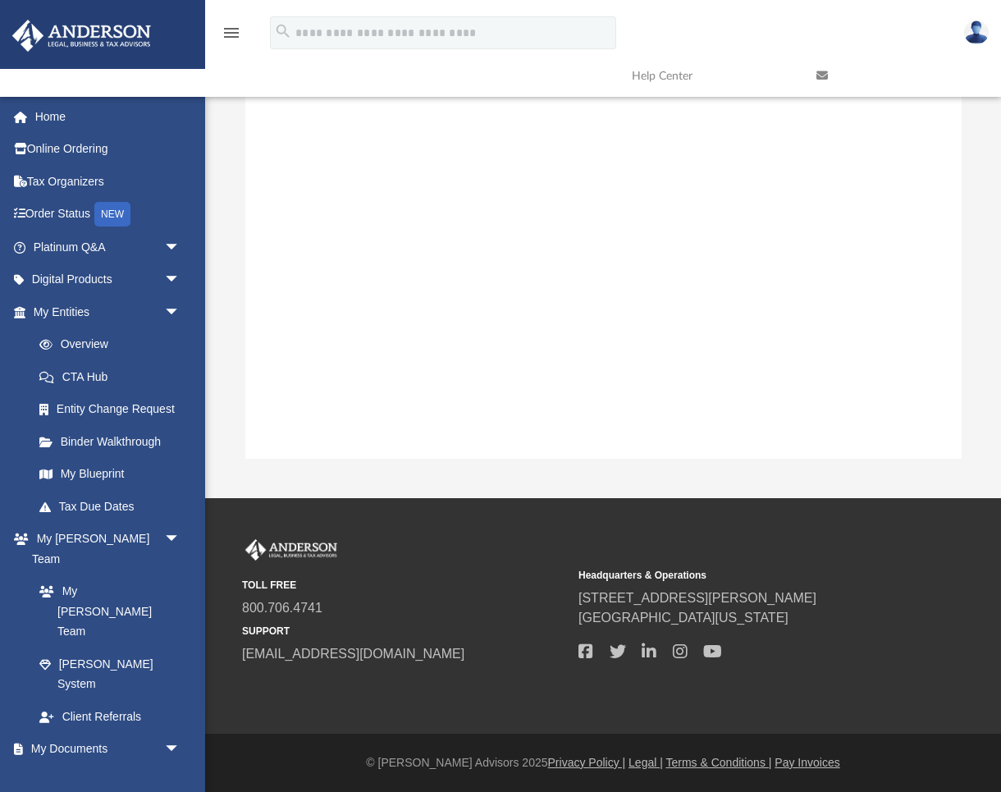
scroll to position [0, 0]
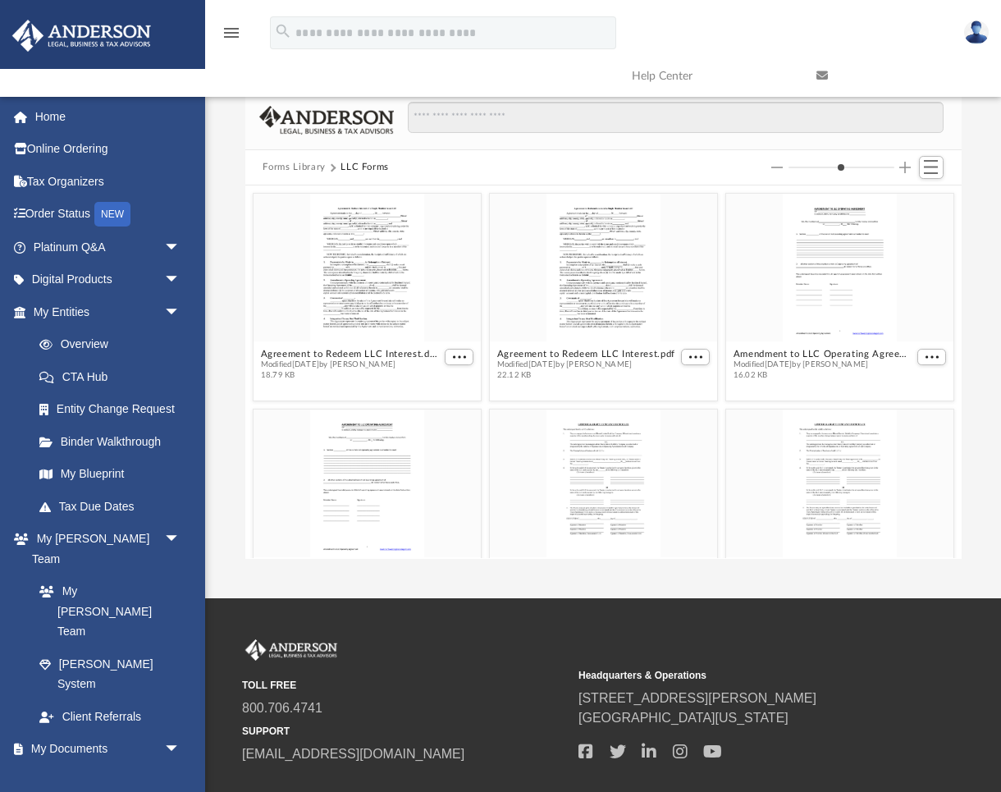
click at [299, 169] on button "Forms Library" at bounding box center [293, 167] width 62 height 15
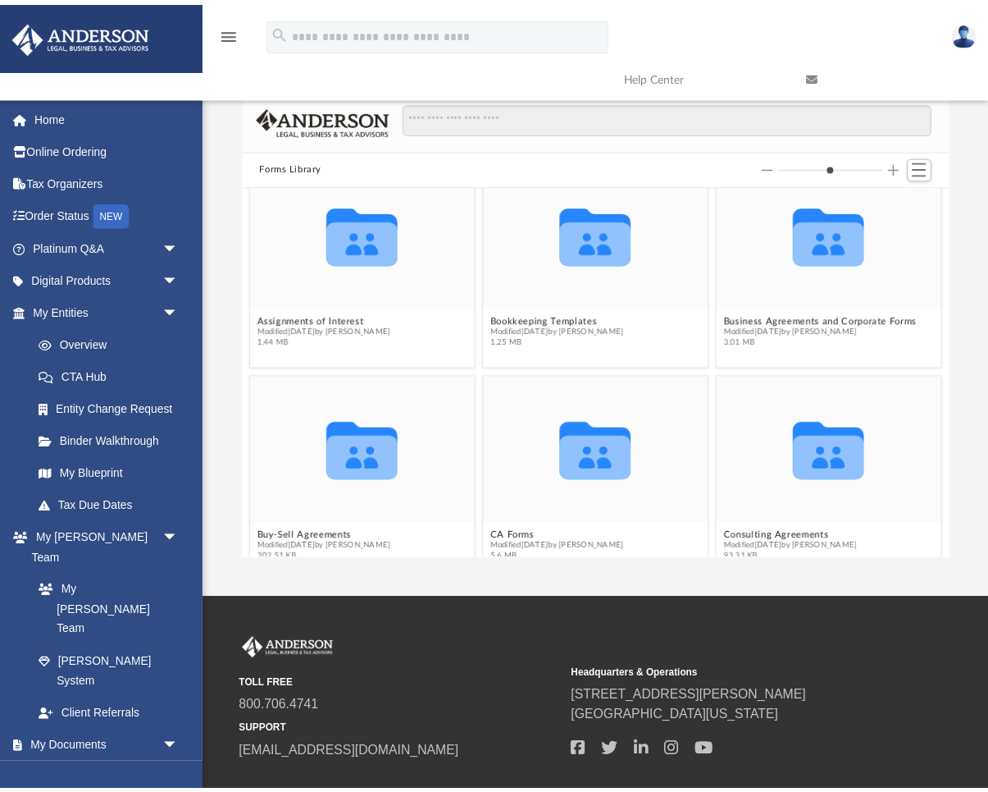
scroll to position [333, 0]
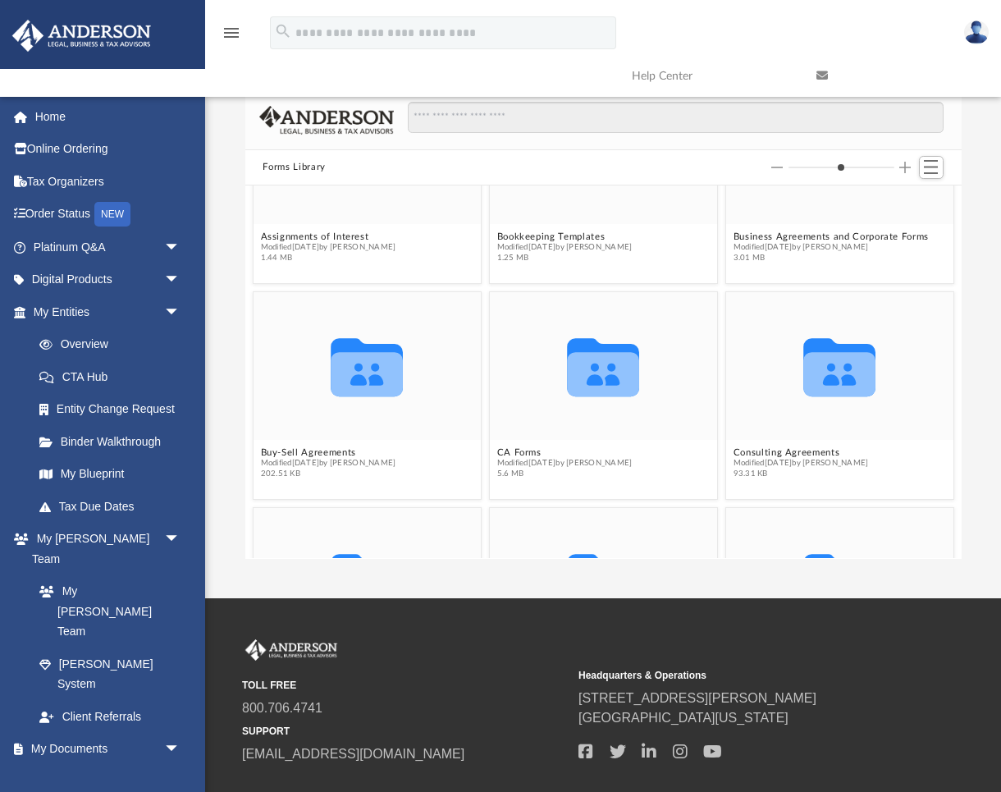
type input "*"
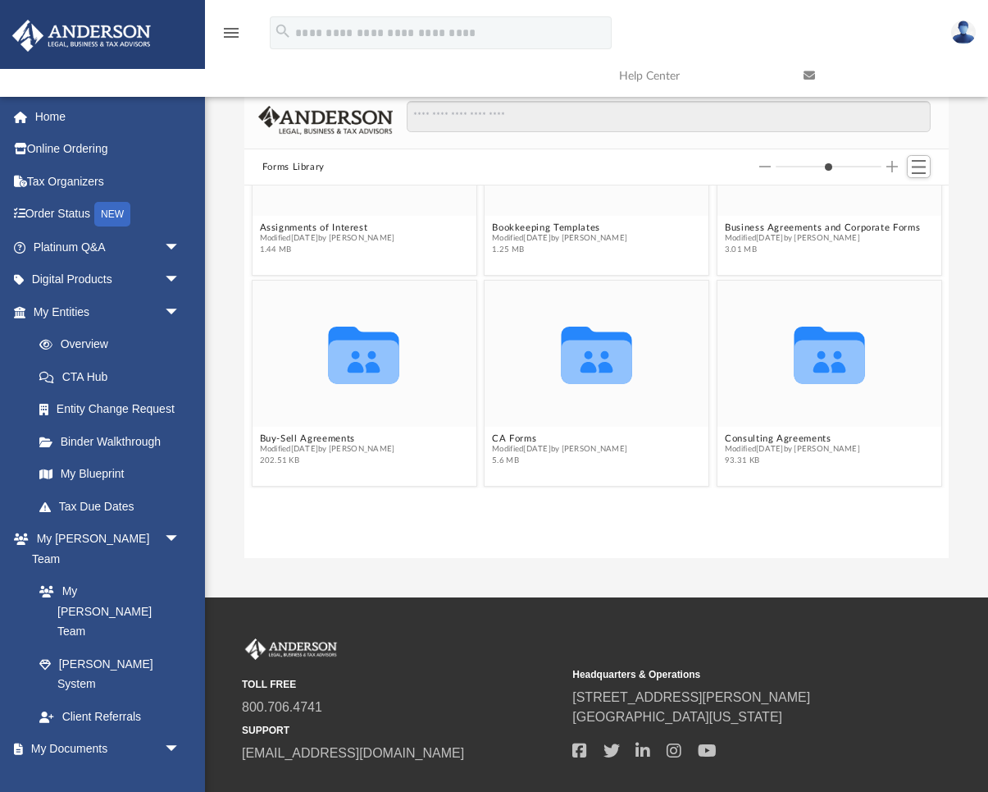
scroll to position [0, 0]
